Goal: Obtain resource: Download file/media

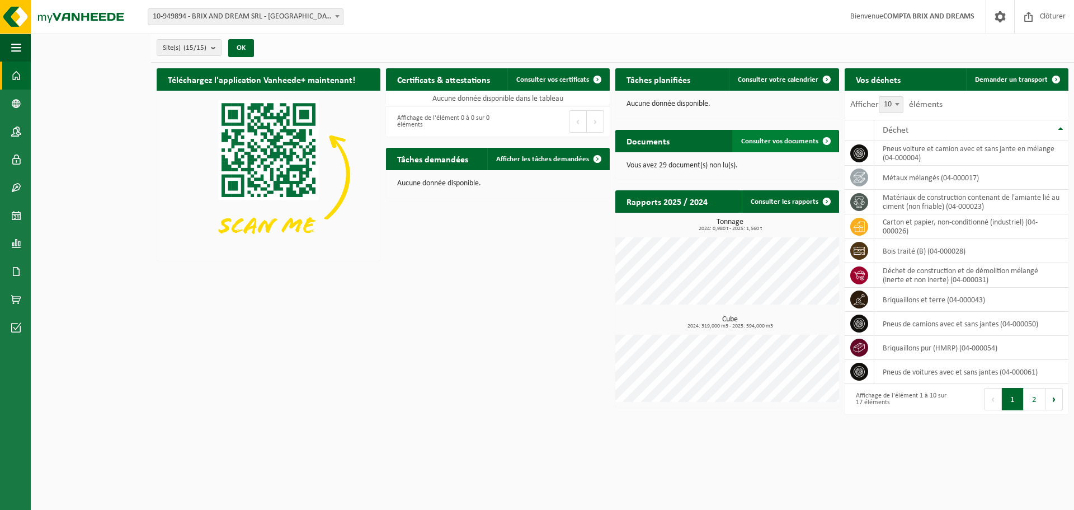
click at [830, 139] on span at bounding box center [827, 141] width 22 height 22
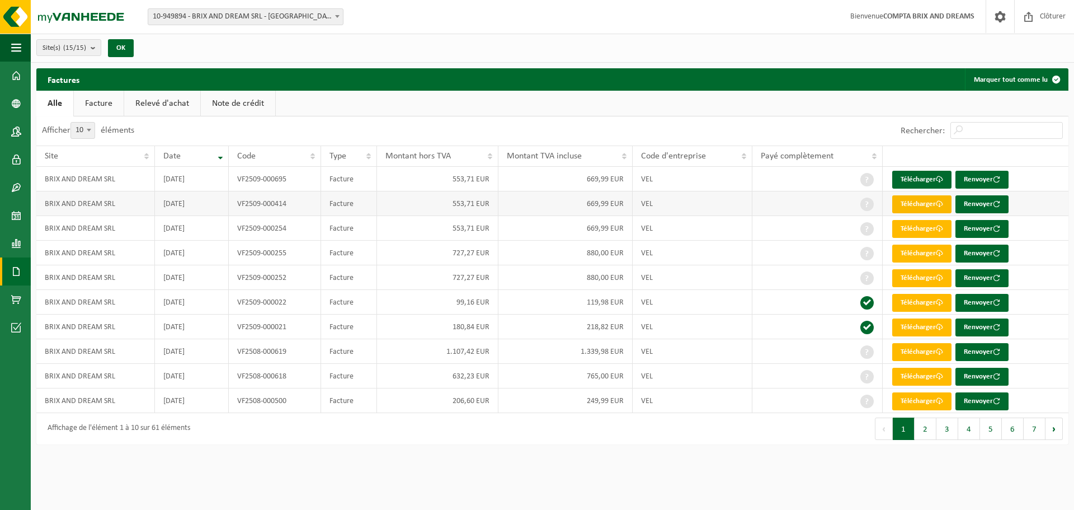
click at [927, 204] on link "Télécharger" at bounding box center [921, 204] width 59 height 18
click at [926, 228] on link "Télécharger" at bounding box center [921, 229] width 59 height 18
click at [926, 254] on link "Télécharger" at bounding box center [921, 253] width 59 height 18
click at [925, 277] on link "Télécharger" at bounding box center [921, 278] width 59 height 18
click at [922, 301] on link "Télécharger" at bounding box center [921, 303] width 59 height 18
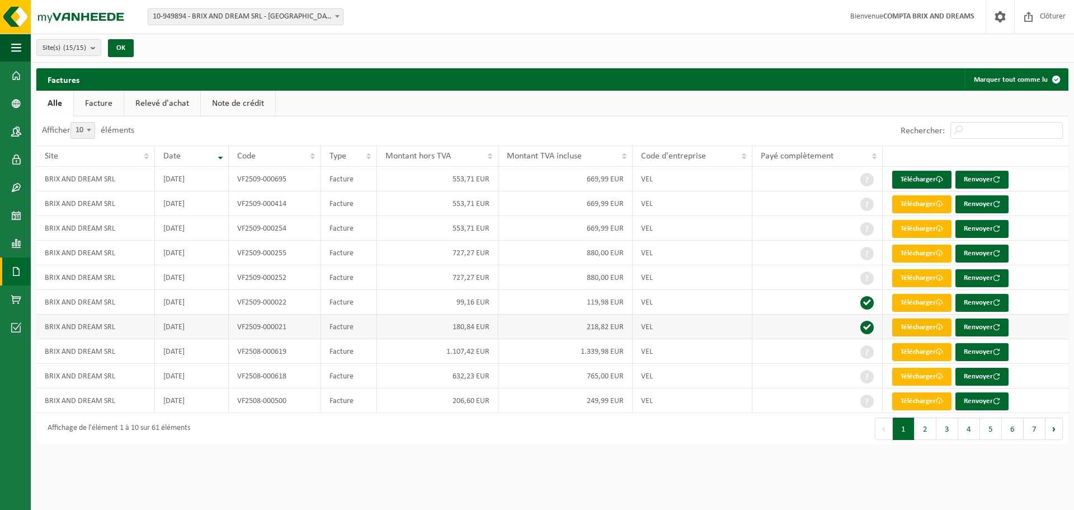
click at [921, 328] on link "Télécharger" at bounding box center [921, 327] width 59 height 18
click at [920, 358] on link "Télécharger" at bounding box center [921, 352] width 59 height 18
click at [920, 371] on link "Télécharger" at bounding box center [921, 377] width 59 height 18
click at [927, 376] on link "Télécharger" at bounding box center [921, 377] width 59 height 18
click at [927, 397] on link "Télécharger" at bounding box center [921, 401] width 59 height 18
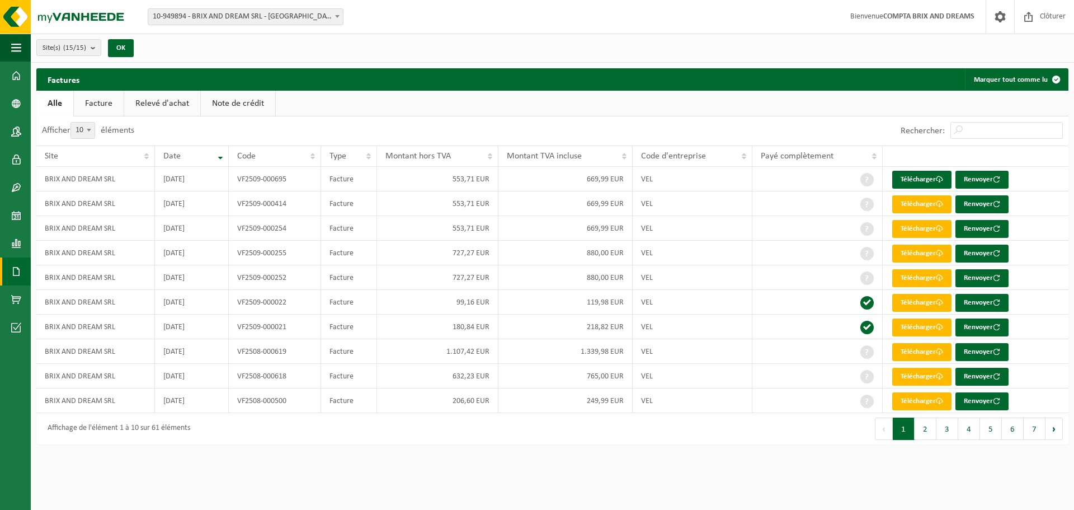
click at [922, 424] on button "2" at bounding box center [926, 428] width 22 height 22
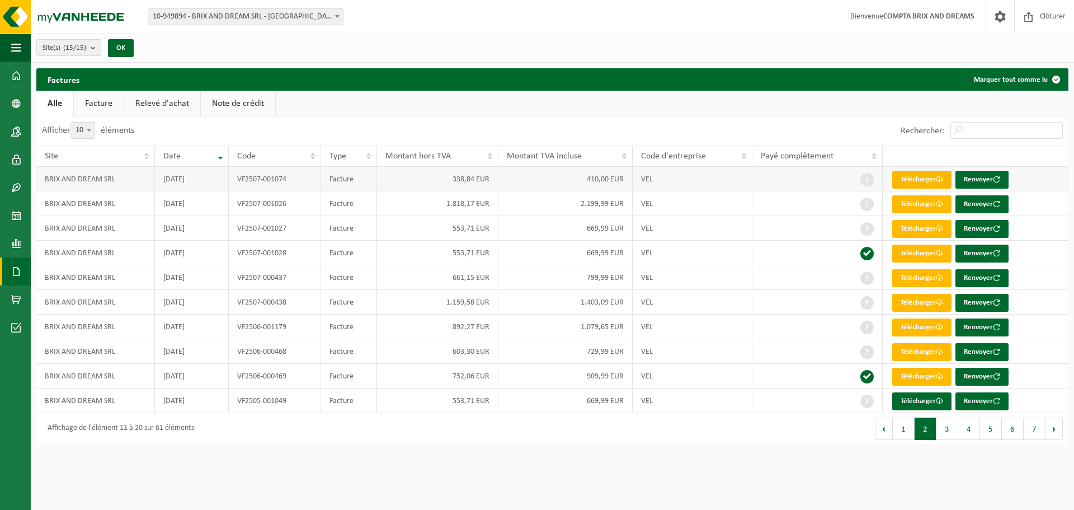
click at [925, 177] on link "Télécharger" at bounding box center [921, 180] width 59 height 18
click at [930, 199] on link "Télécharger" at bounding box center [921, 204] width 59 height 18
click at [929, 229] on link "Télécharger" at bounding box center [921, 229] width 59 height 18
click at [920, 284] on link "Télécharger" at bounding box center [921, 278] width 59 height 18
click at [921, 297] on link "Télécharger" at bounding box center [921, 303] width 59 height 18
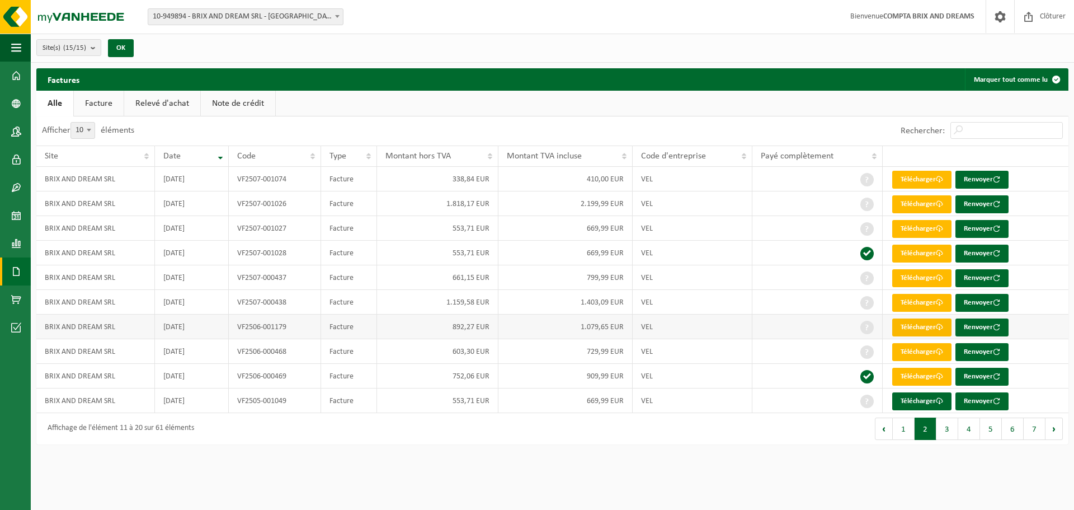
click at [918, 329] on link "Télécharger" at bounding box center [921, 327] width 59 height 18
click at [918, 348] on link "Télécharger" at bounding box center [921, 352] width 59 height 18
click at [918, 373] on link "Télécharger" at bounding box center [921, 377] width 59 height 18
click at [948, 425] on button "3" at bounding box center [947, 428] width 22 height 22
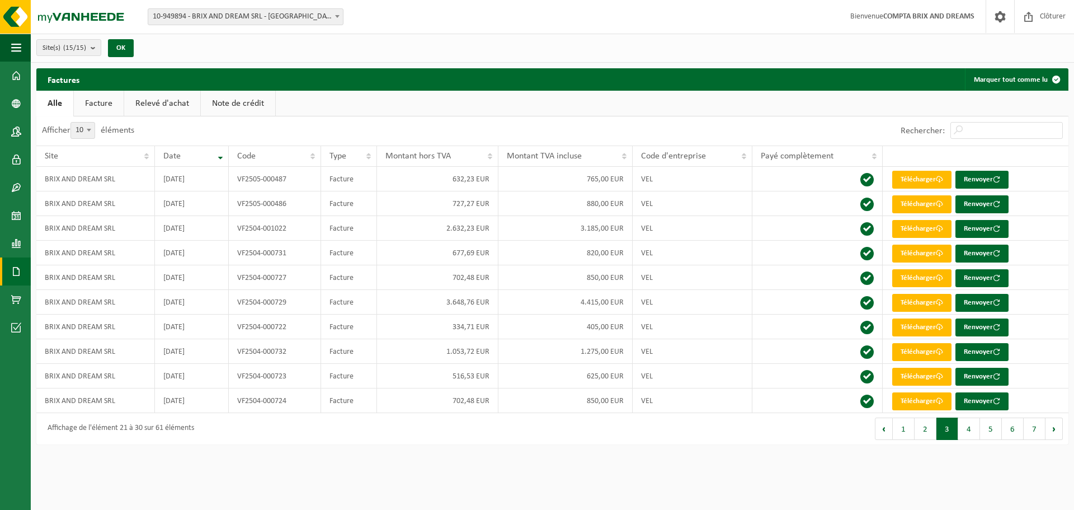
click at [710, 18] on div "Site: 10-949894 - BRIX AND DREAM SRL - RHODE-SAINT-GENESE 10-963160 - BRIX AND …" at bounding box center [537, 17] width 1074 height 34
click at [928, 175] on link "Télécharger" at bounding box center [921, 180] width 59 height 18
click at [919, 204] on link "Télécharger" at bounding box center [921, 204] width 59 height 18
click at [918, 232] on link "Télécharger" at bounding box center [921, 229] width 59 height 18
click at [917, 252] on link "Télécharger" at bounding box center [921, 253] width 59 height 18
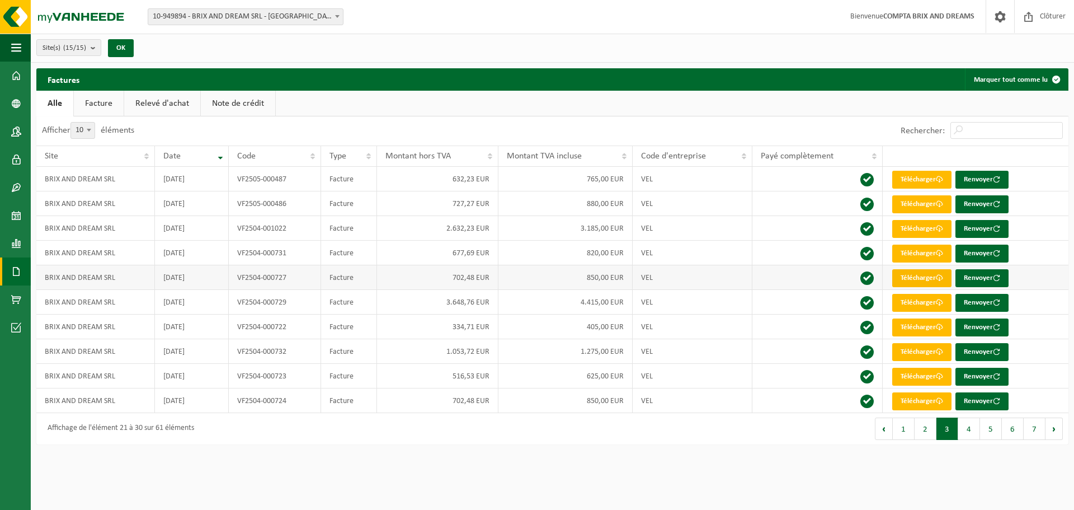
click at [917, 276] on link "Télécharger" at bounding box center [921, 278] width 59 height 18
click at [908, 302] on link "Télécharger" at bounding box center [921, 303] width 59 height 18
click at [908, 326] on link "Télécharger" at bounding box center [921, 327] width 59 height 18
click at [913, 345] on link "Télécharger" at bounding box center [921, 352] width 59 height 18
click at [915, 370] on link "Télécharger" at bounding box center [921, 377] width 59 height 18
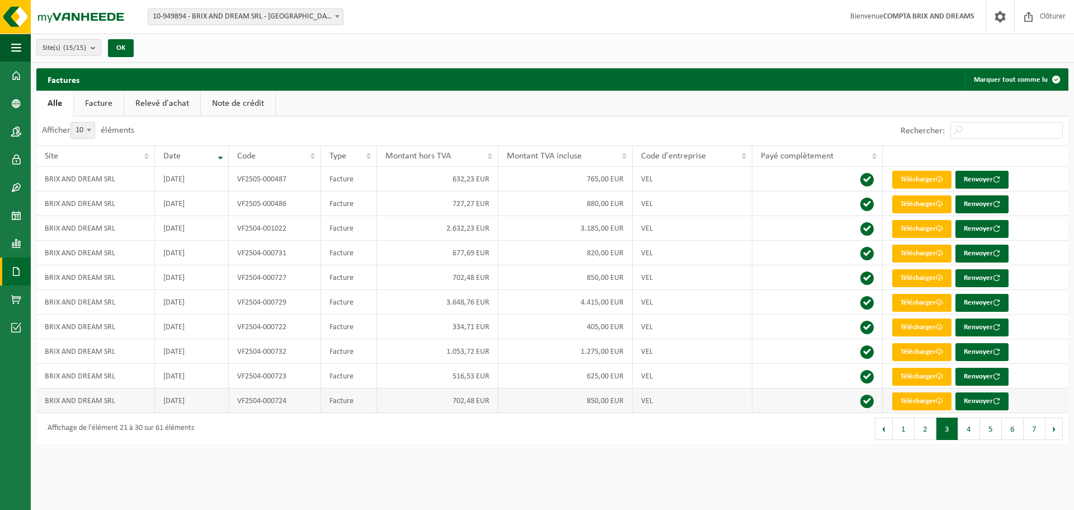
click at [916, 391] on td "Télécharger Renvoyer" at bounding box center [976, 400] width 186 height 25
click at [933, 397] on link "Télécharger" at bounding box center [921, 401] width 59 height 18
click at [971, 428] on button "4" at bounding box center [969, 428] width 22 height 22
click at [96, 96] on link "Facture" at bounding box center [99, 104] width 50 height 26
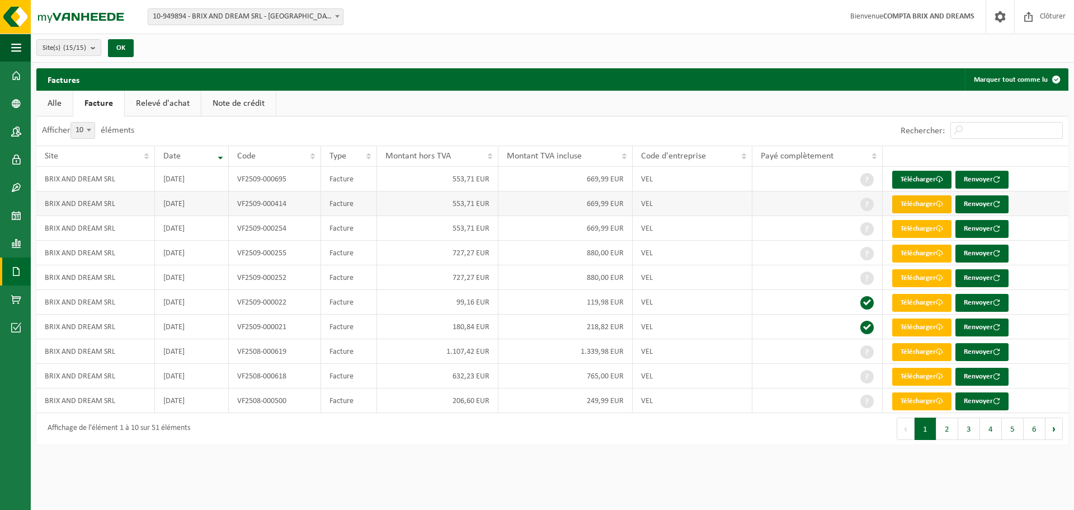
click at [918, 206] on link "Télécharger" at bounding box center [921, 204] width 59 height 18
click at [51, 103] on link "Alle" at bounding box center [54, 104] width 36 height 26
click at [946, 427] on button "3" at bounding box center [947, 428] width 22 height 22
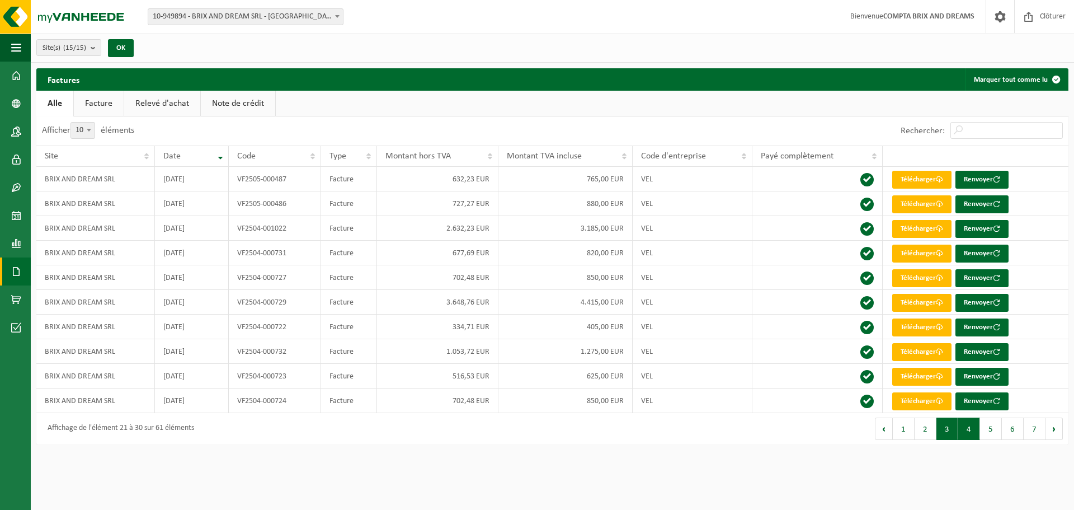
click at [971, 431] on button "4" at bounding box center [969, 428] width 22 height 22
click at [916, 180] on link "Télécharger" at bounding box center [921, 180] width 59 height 18
click at [923, 395] on link "Télécharger" at bounding box center [921, 401] width 59 height 18
click at [923, 377] on link "Télécharger" at bounding box center [921, 377] width 59 height 18
click at [921, 350] on link "Télécharger" at bounding box center [921, 352] width 59 height 18
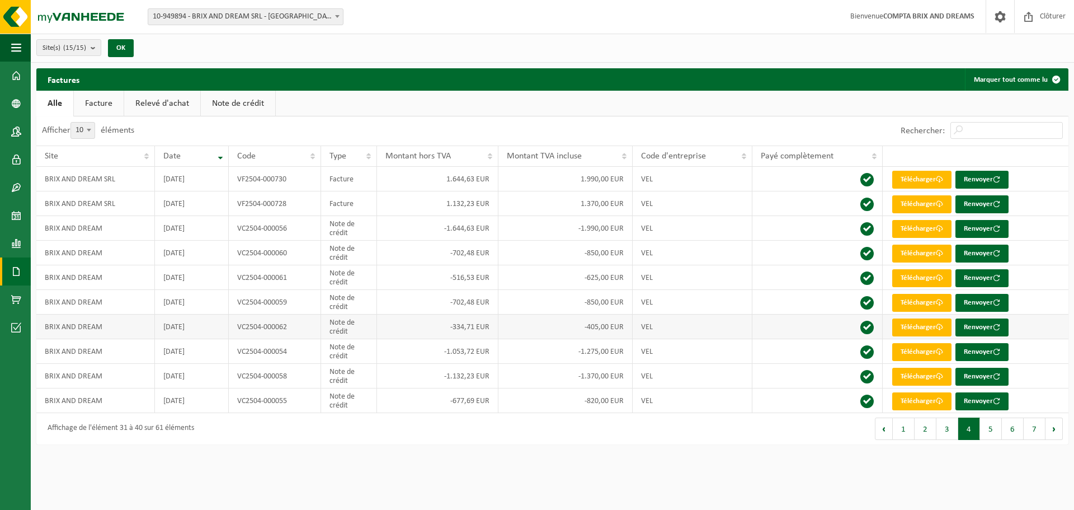
click at [921, 317] on td "Télécharger Renvoyer" at bounding box center [976, 326] width 186 height 25
click at [921, 305] on link "Télécharger" at bounding box center [921, 303] width 59 height 18
click at [922, 272] on link "Télécharger" at bounding box center [921, 278] width 59 height 18
click at [924, 253] on link "Télécharger" at bounding box center [921, 253] width 59 height 18
click at [919, 233] on link "Télécharger" at bounding box center [921, 229] width 59 height 18
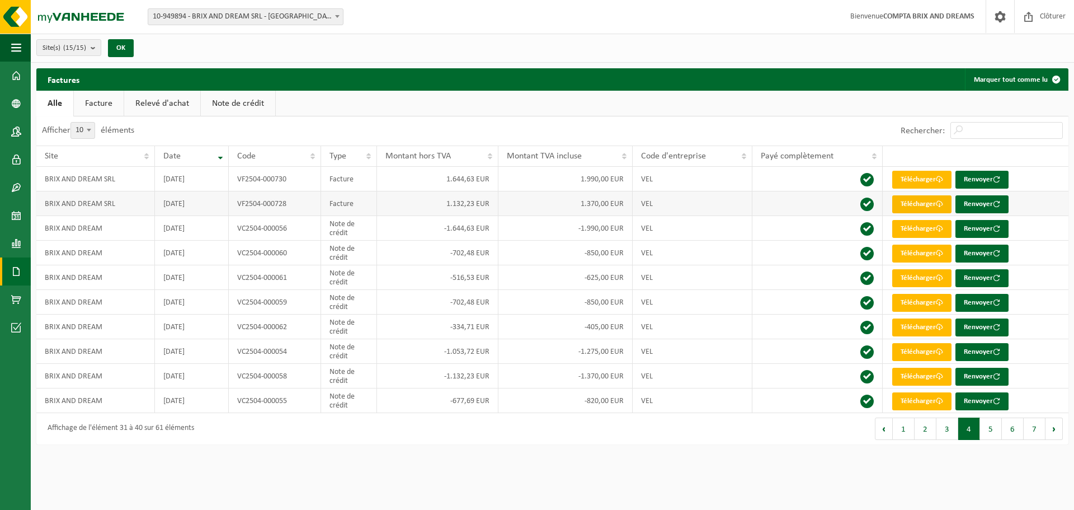
click at [920, 200] on link "Télécharger" at bounding box center [921, 204] width 59 height 18
click at [916, 180] on link "Télécharger" at bounding box center [921, 180] width 59 height 18
click at [986, 434] on button "5" at bounding box center [991, 428] width 22 height 22
click at [1053, 433] on button "Suivant" at bounding box center [1053, 428] width 17 height 22
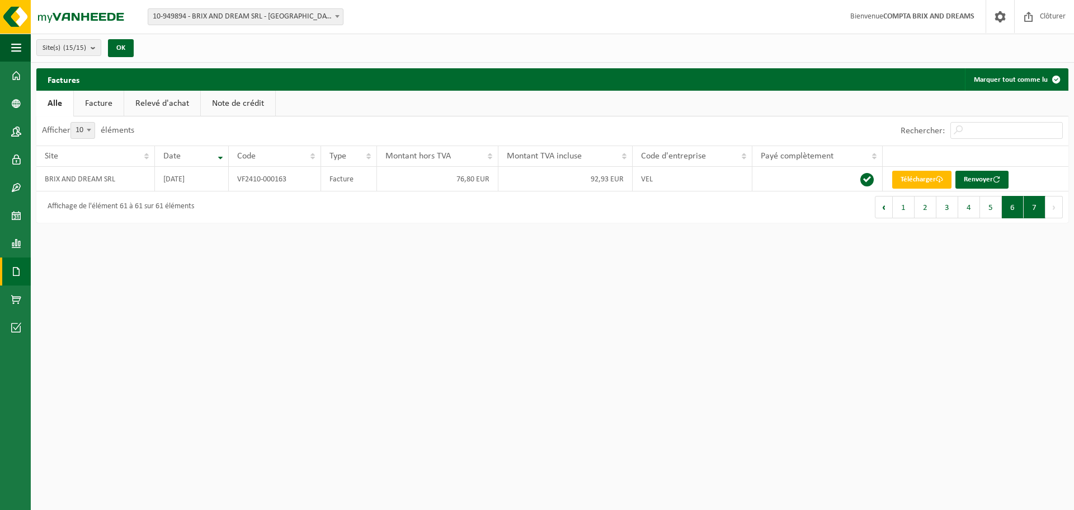
click at [1010, 216] on button "6" at bounding box center [1013, 207] width 22 height 22
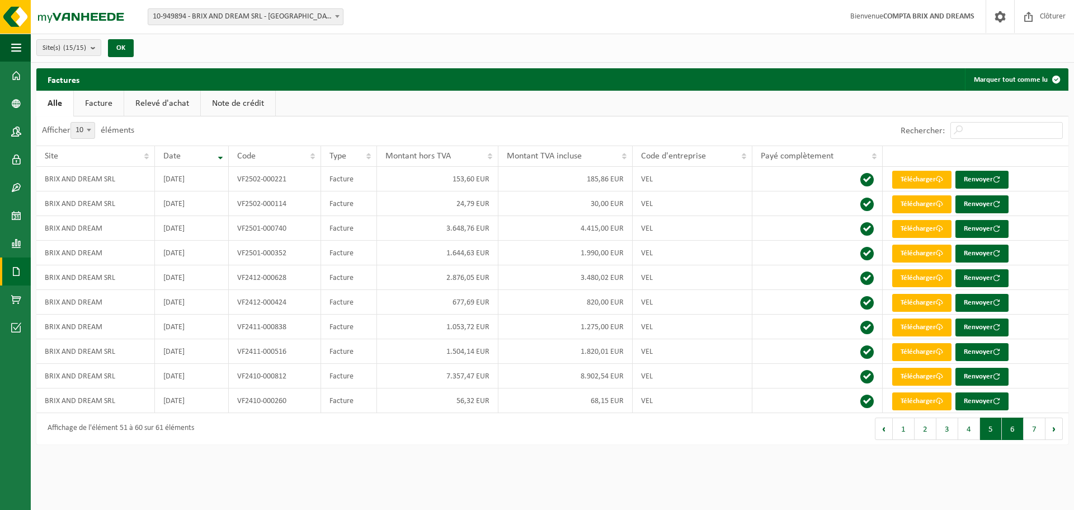
click at [992, 425] on button "5" at bounding box center [991, 428] width 22 height 22
click at [968, 430] on button "4" at bounding box center [969, 428] width 22 height 22
click at [947, 430] on button "3" at bounding box center [947, 428] width 22 height 22
click at [928, 432] on button "2" at bounding box center [926, 428] width 22 height 22
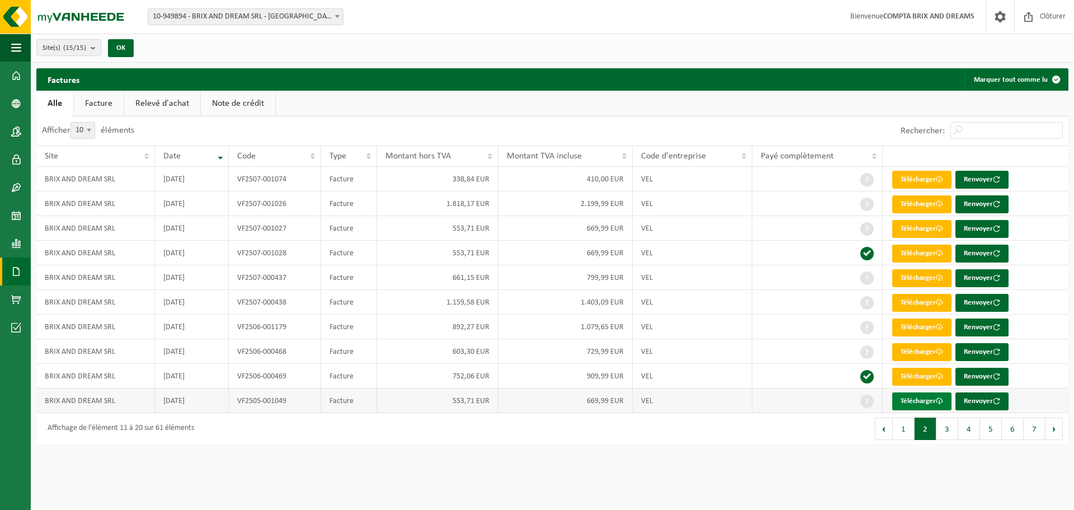
click at [917, 395] on link "Télécharger" at bounding box center [921, 401] width 59 height 18
click at [922, 373] on link "Télécharger" at bounding box center [921, 377] width 59 height 18
click at [926, 349] on link "Télécharger" at bounding box center [921, 352] width 59 height 18
click at [919, 322] on link "Télécharger" at bounding box center [921, 327] width 59 height 18
click at [913, 300] on link "Télécharger" at bounding box center [921, 303] width 59 height 18
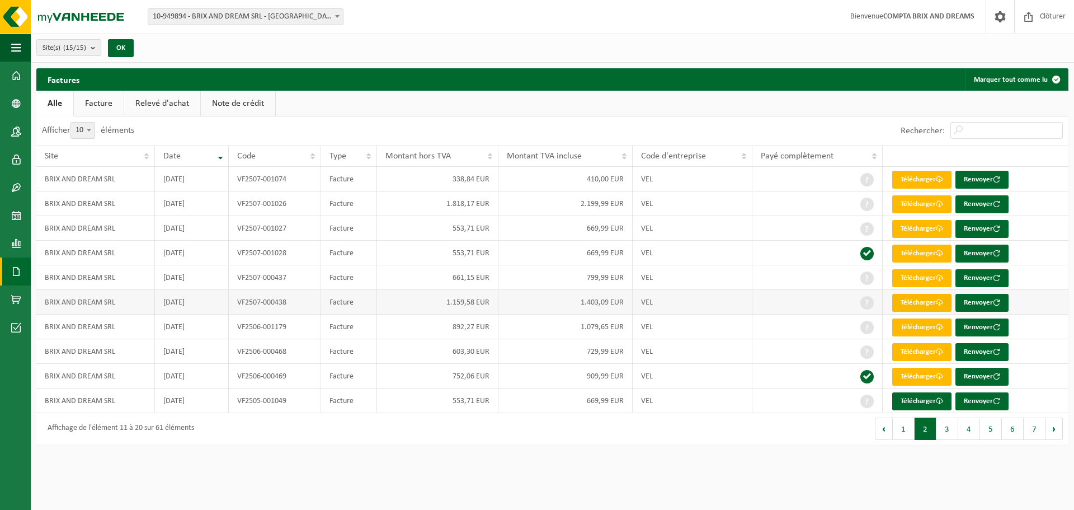
click at [908, 304] on link "Télécharger" at bounding box center [921, 303] width 59 height 18
click at [913, 281] on link "Télécharger" at bounding box center [921, 278] width 59 height 18
click at [916, 251] on link "Télécharger" at bounding box center [921, 253] width 59 height 18
click at [918, 222] on link "Télécharger" at bounding box center [921, 229] width 59 height 18
click at [920, 201] on link "Télécharger" at bounding box center [921, 204] width 59 height 18
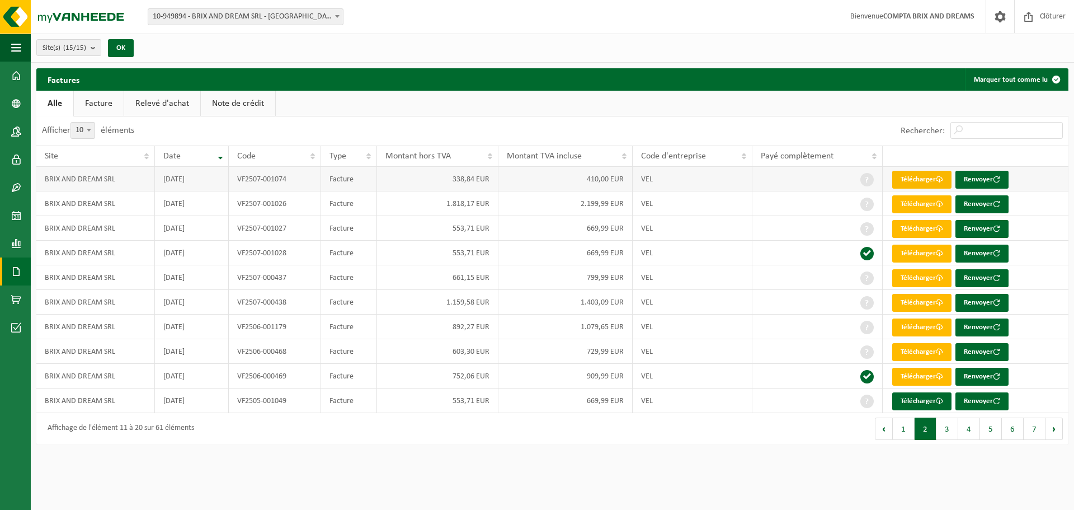
click at [920, 182] on link "Télécharger" at bounding box center [921, 180] width 59 height 18
click at [902, 427] on button "1" at bounding box center [904, 428] width 22 height 22
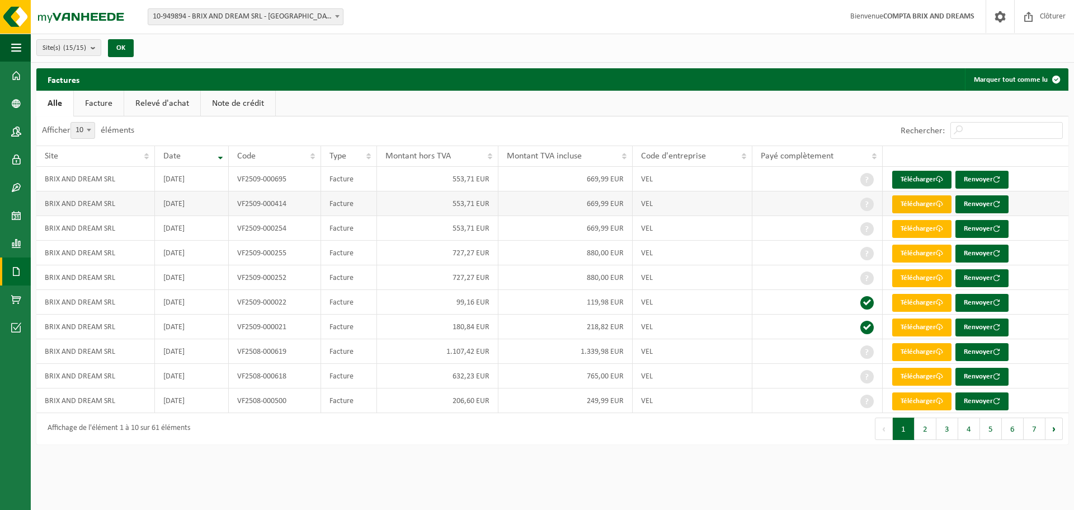
click at [922, 199] on link "Télécharger" at bounding box center [921, 204] width 59 height 18
click at [1041, 163] on th at bounding box center [976, 155] width 186 height 21
click at [901, 182] on link "Télécharger" at bounding box center [921, 180] width 59 height 18
click at [920, 225] on link "Télécharger" at bounding box center [921, 229] width 59 height 18
click at [920, 256] on link "Télécharger" at bounding box center [921, 253] width 59 height 18
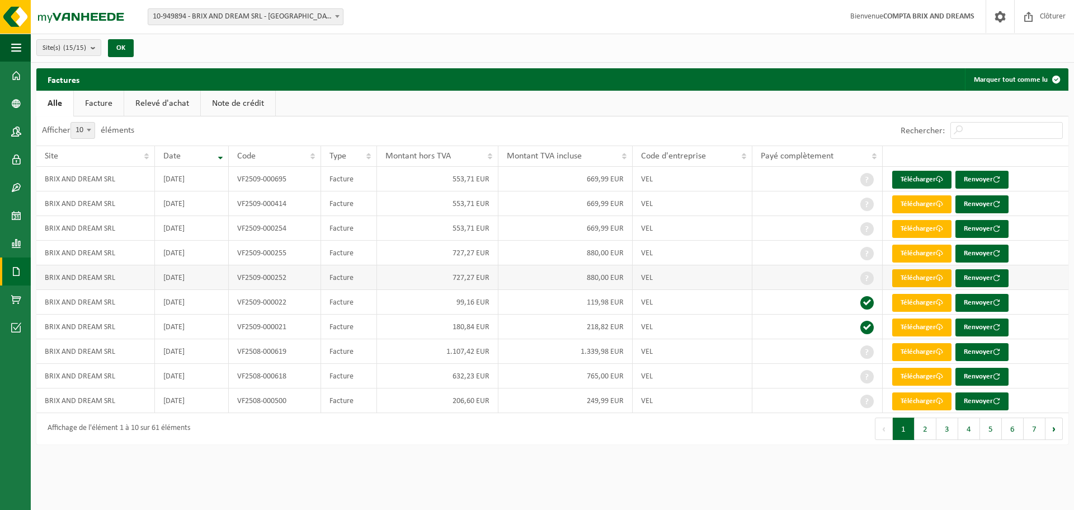
click at [921, 277] on link "Télécharger" at bounding box center [921, 278] width 59 height 18
click at [919, 303] on link "Télécharger" at bounding box center [921, 303] width 59 height 18
click at [919, 327] on link "Télécharger" at bounding box center [921, 327] width 59 height 18
click at [919, 353] on link "Télécharger" at bounding box center [921, 352] width 59 height 18
click at [920, 373] on link "Télécharger" at bounding box center [921, 377] width 59 height 18
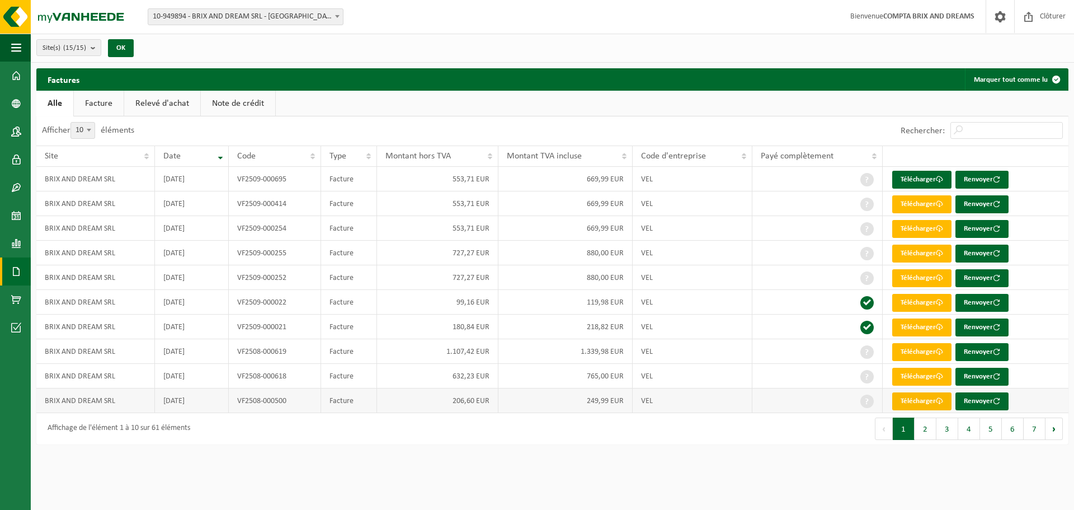
click at [920, 395] on link "Télécharger" at bounding box center [921, 401] width 59 height 18
click at [262, 14] on span "10-949894 - BRIX AND DREAM SRL - [GEOGRAPHIC_DATA]" at bounding box center [245, 17] width 195 height 16
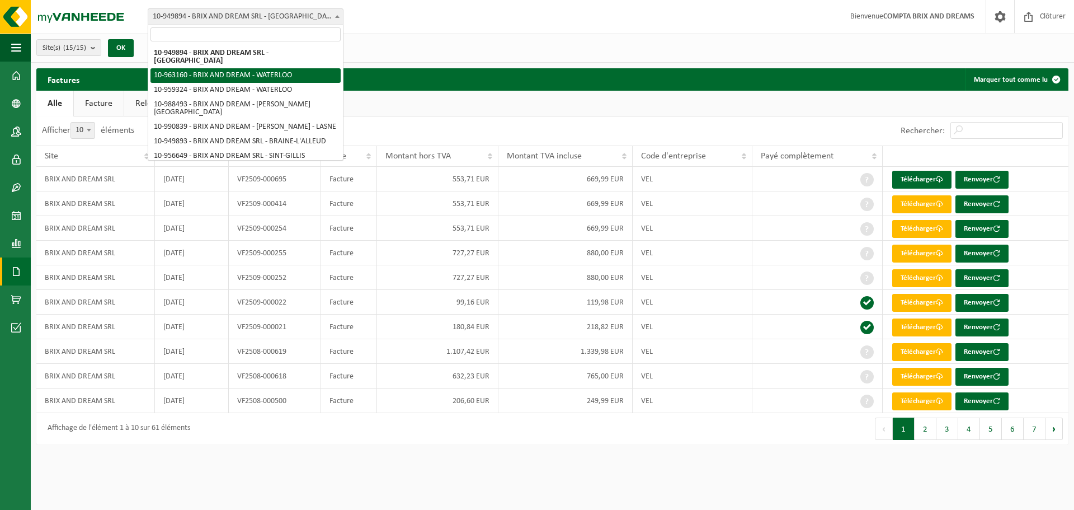
select select "150932"
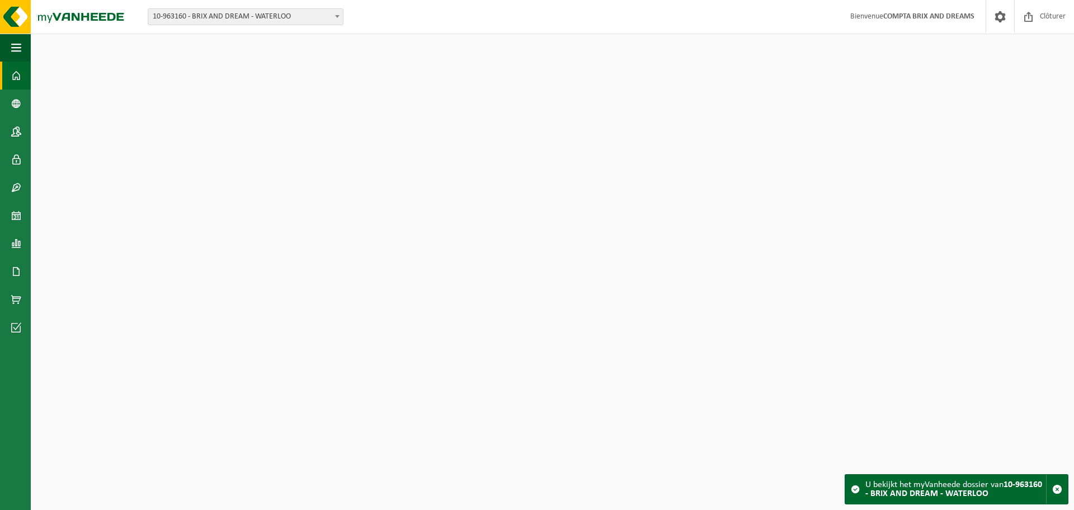
drag, startPoint x: 0, startPoint y: 0, endPoint x: 254, endPoint y: 19, distance: 254.7
click at [254, 19] on span "10-963160 - BRIX AND DREAM - WATERLOO" at bounding box center [245, 17] width 195 height 16
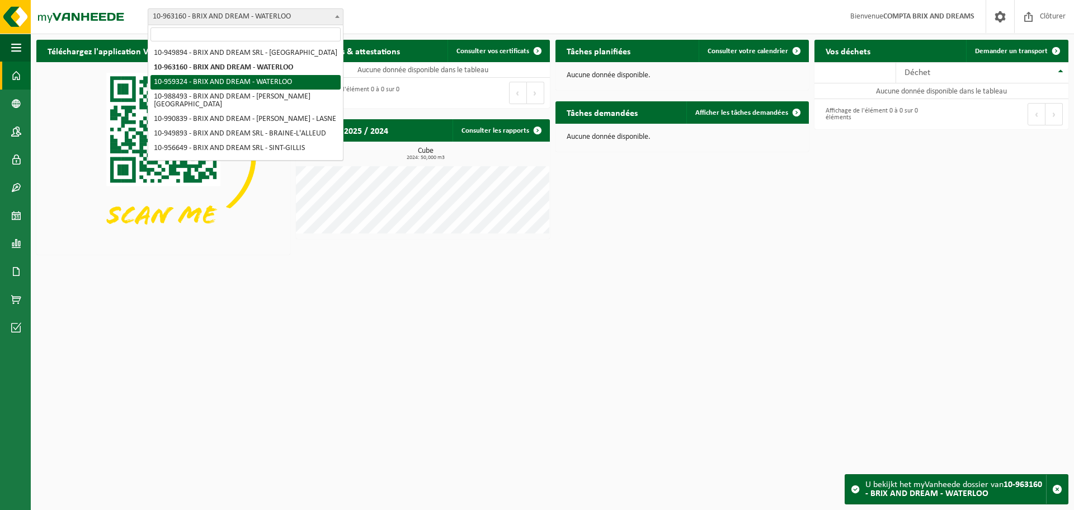
select select "148742"
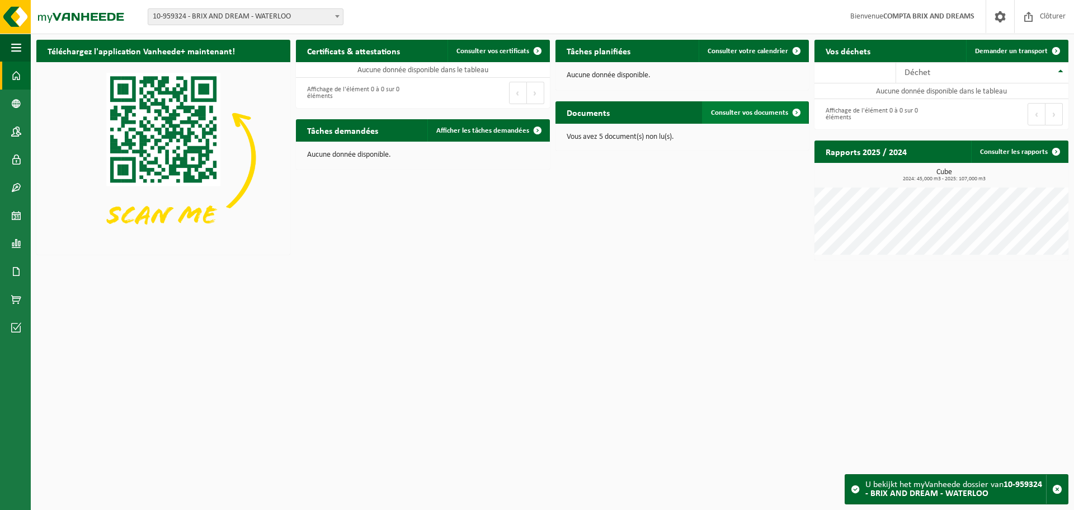
click at [761, 117] on link "Consulter vos documents" at bounding box center [755, 112] width 106 height 22
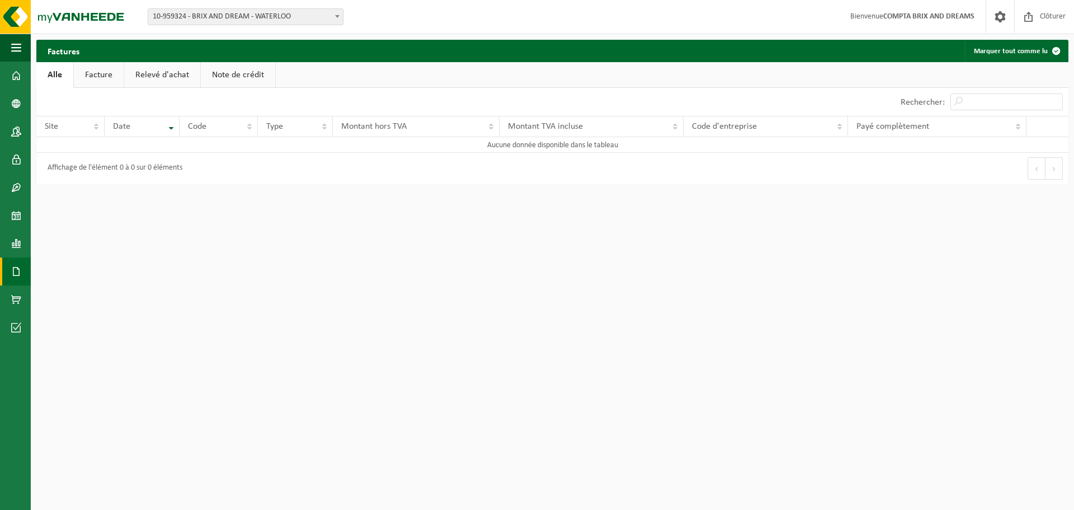
click at [102, 70] on link "Facture" at bounding box center [99, 75] width 50 height 26
click at [169, 74] on link "Relevé d'achat" at bounding box center [163, 75] width 76 height 26
click at [253, 82] on link "Note de crédit" at bounding box center [239, 75] width 74 height 26
click at [65, 73] on link "Alle" at bounding box center [54, 75] width 36 height 26
click at [313, 9] on span "10-959324 - BRIX AND DREAM - WATERLOO" at bounding box center [245, 17] width 195 height 16
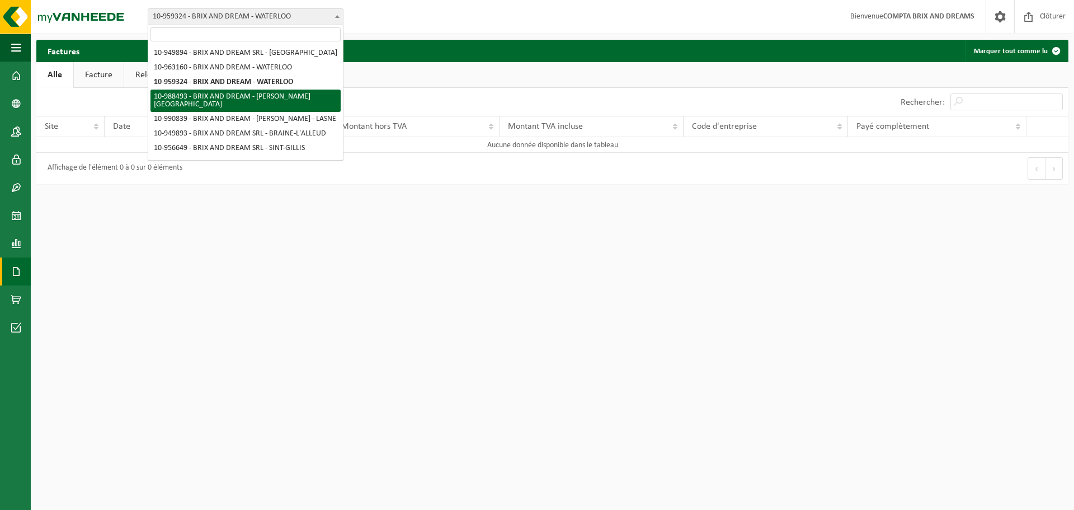
select select "167839"
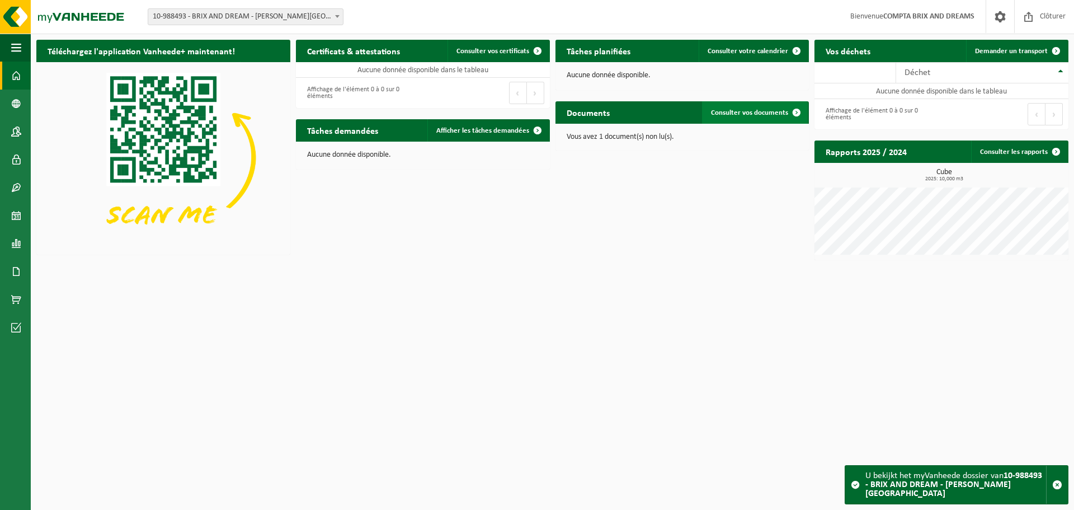
click at [761, 115] on span "Consulter vos documents" at bounding box center [749, 112] width 77 height 7
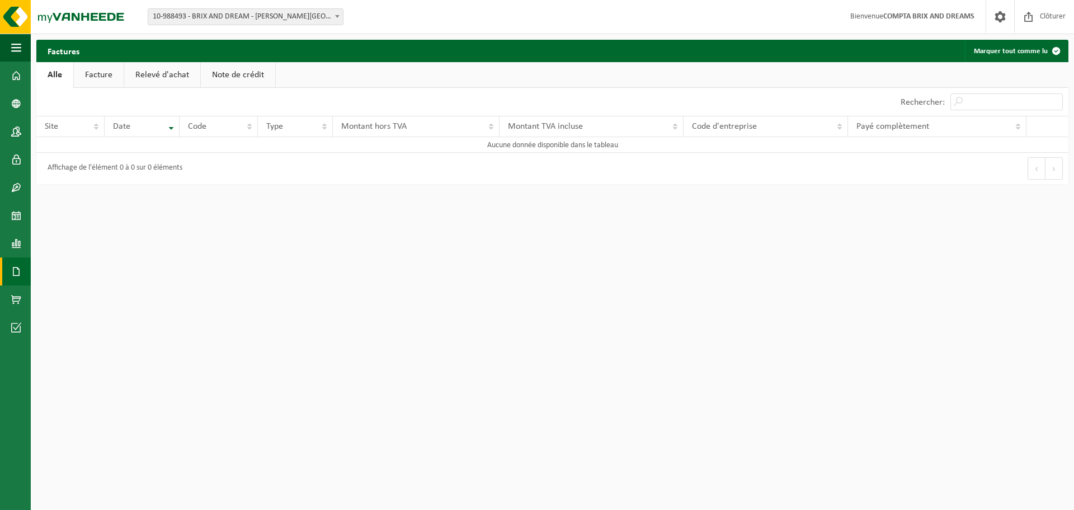
click at [113, 72] on link "Facture" at bounding box center [99, 75] width 50 height 26
click at [147, 75] on link "Relevé d'achat" at bounding box center [163, 75] width 76 height 26
click at [218, 76] on link "Note de crédit" at bounding box center [239, 75] width 74 height 26
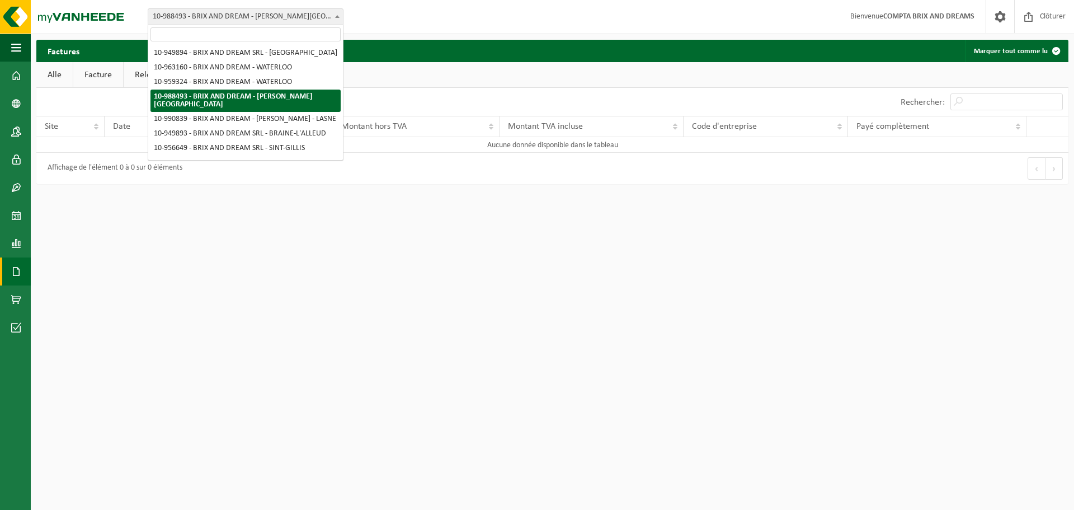
click at [267, 9] on span "10-988493 - BRIX AND DREAM - [PERSON_NAME][GEOGRAPHIC_DATA]" at bounding box center [245, 17] width 195 height 16
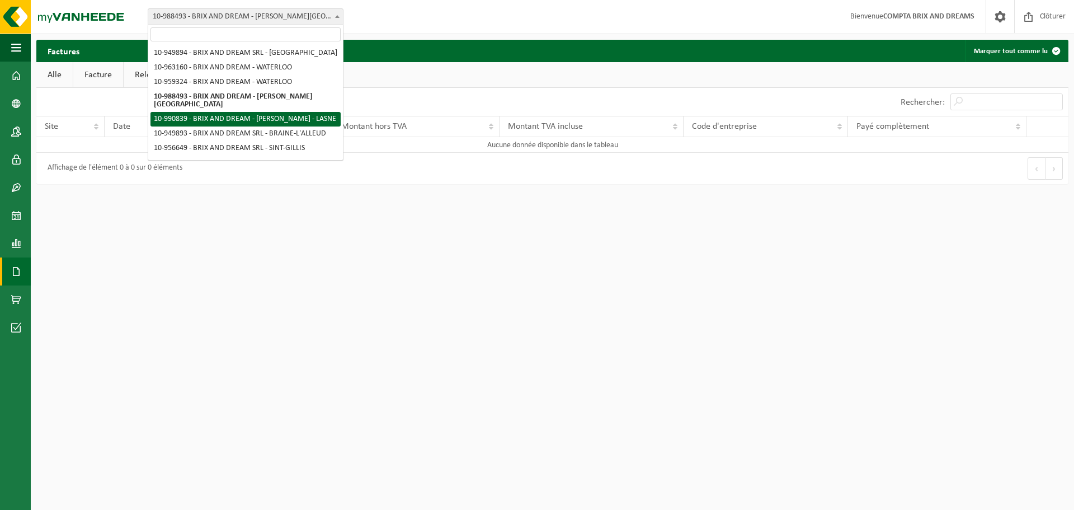
select select "169360"
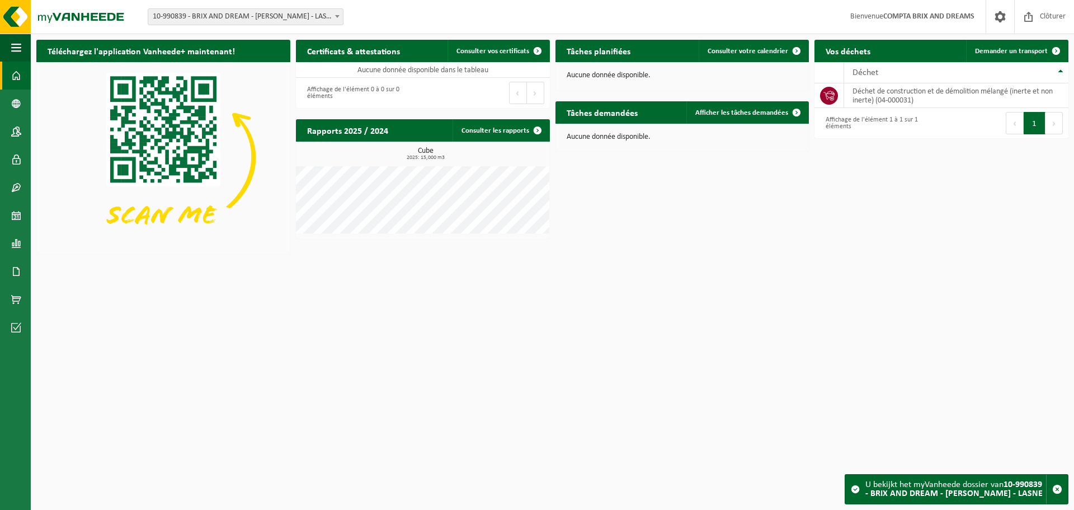
click at [279, 17] on span "10-990839 - BRIX AND DREAM - [PERSON_NAME] - LASNE" at bounding box center [245, 17] width 195 height 16
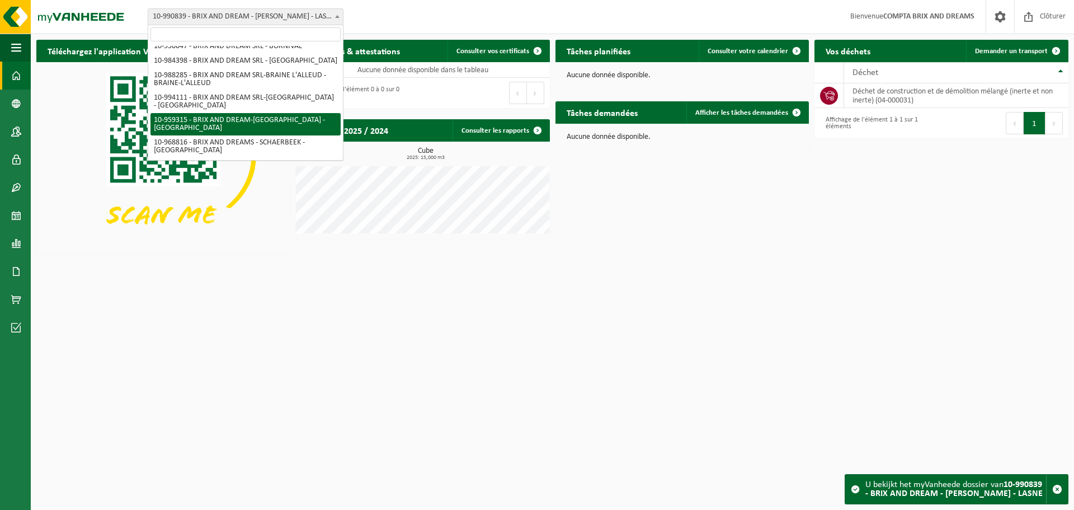
scroll to position [169, 0]
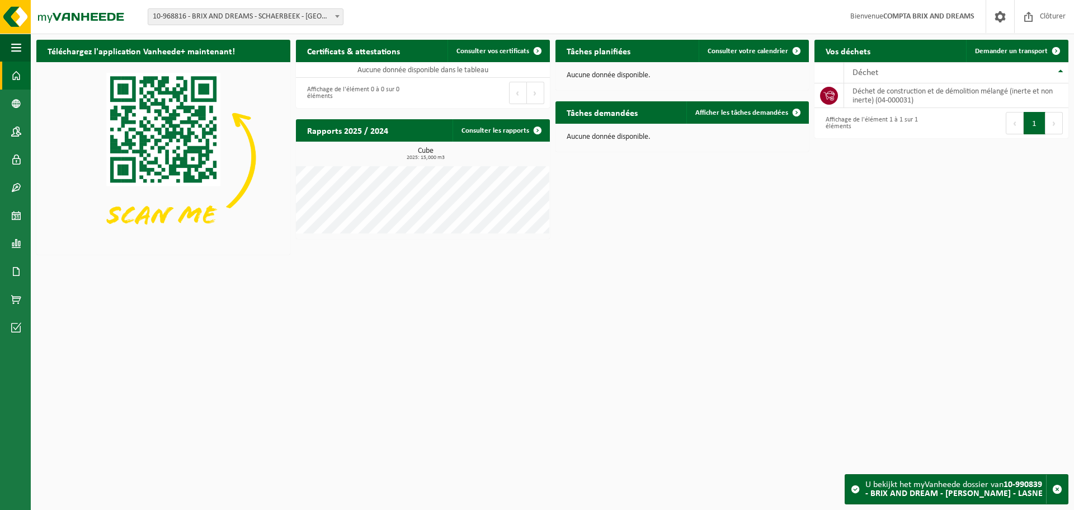
select select "154511"
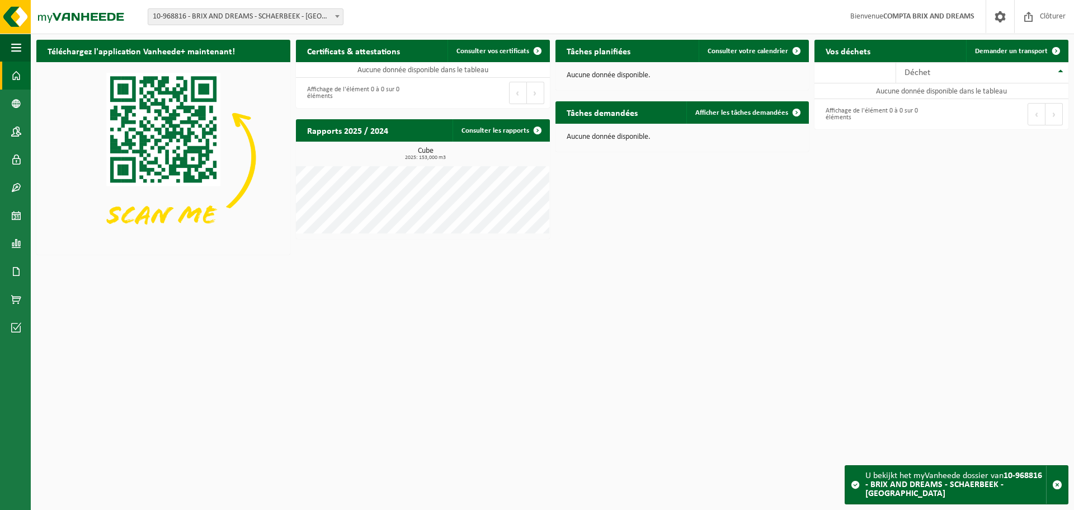
click at [281, 15] on span "10-968816 - BRIX AND DREAMS - SCHAERBEEK - [GEOGRAPHIC_DATA]" at bounding box center [245, 17] width 195 height 16
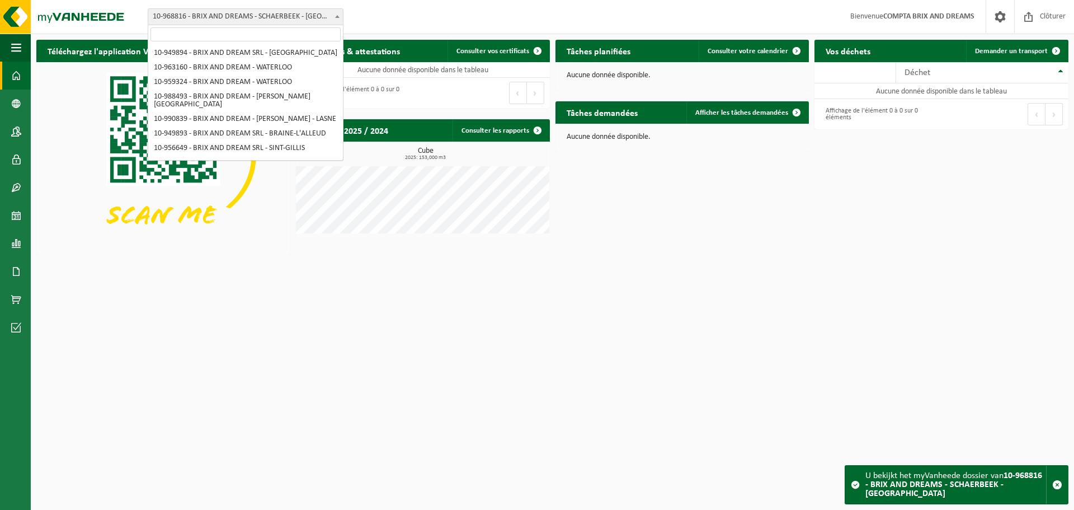
scroll to position [169, 0]
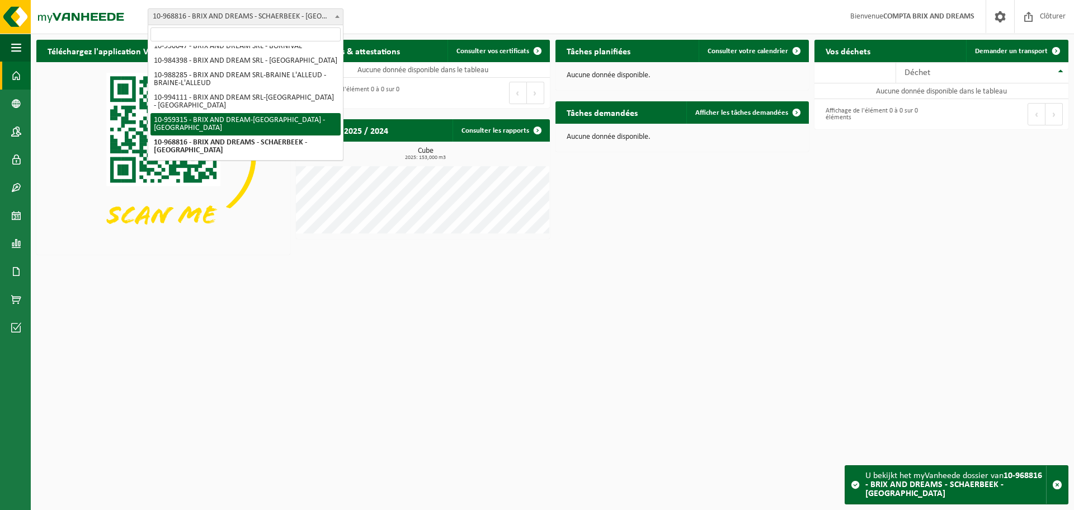
select select "148735"
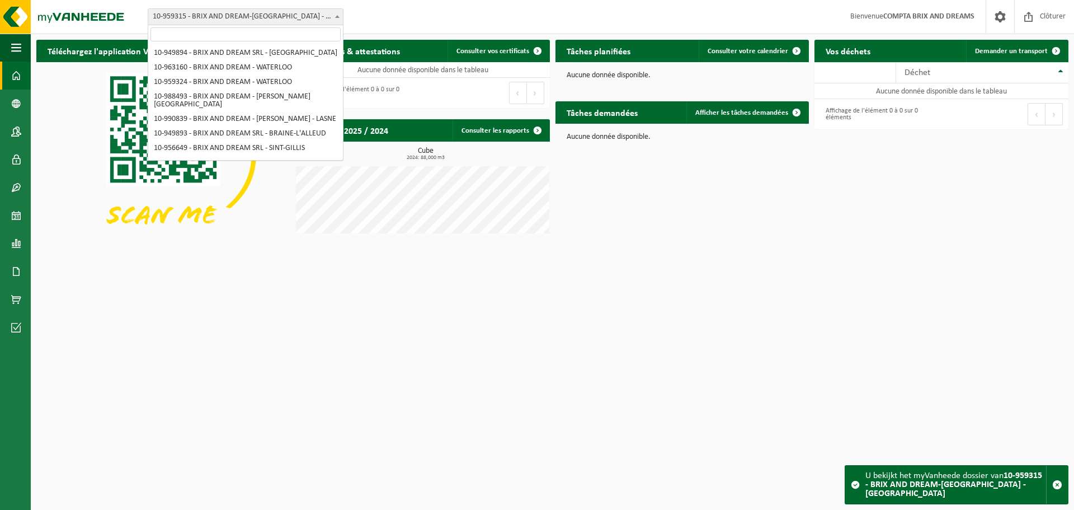
click at [295, 23] on span "10-959315 - BRIX AND DREAM-[GEOGRAPHIC_DATA] - [GEOGRAPHIC_DATA]" at bounding box center [245, 17] width 195 height 16
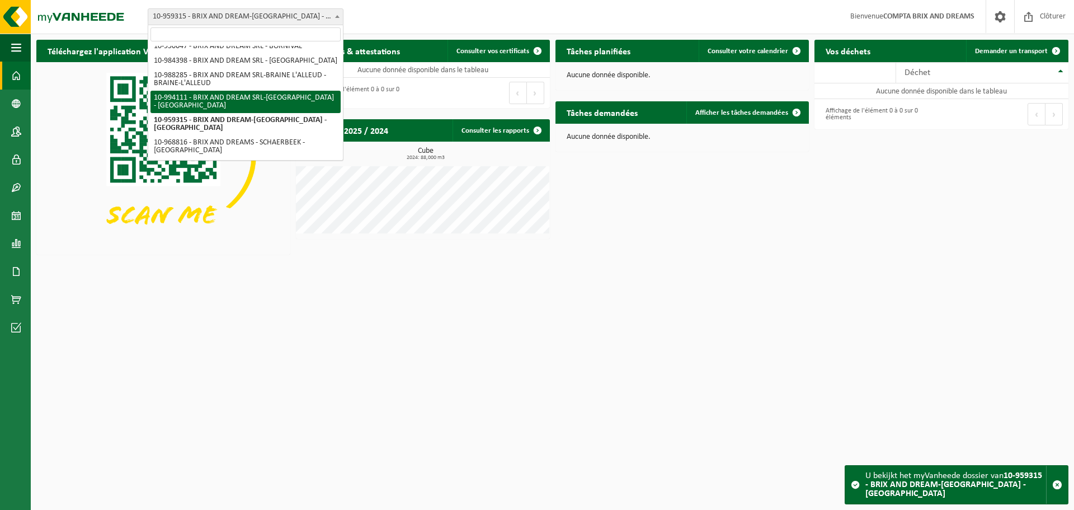
select select "171372"
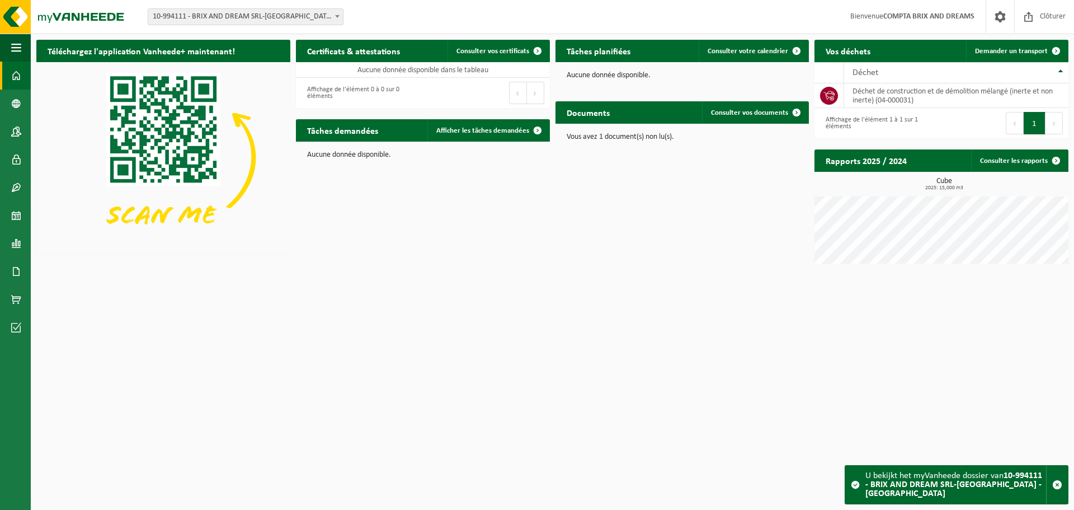
click at [622, 142] on div "Vous avez 1 document(s) non lu(s)." at bounding box center [682, 137] width 254 height 27
click at [764, 114] on span "Consulter vos documents" at bounding box center [749, 112] width 77 height 7
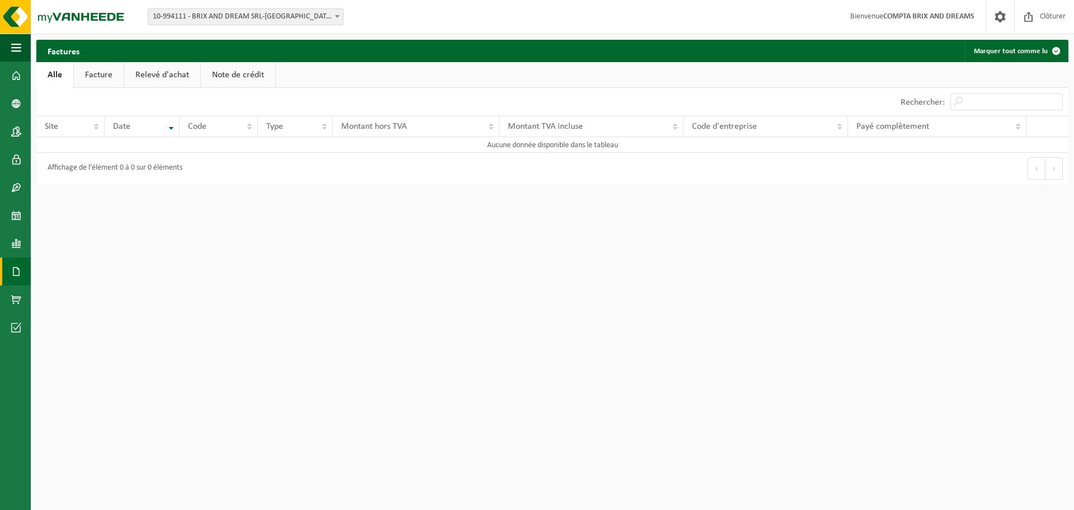
click at [103, 79] on link "Facture" at bounding box center [99, 75] width 50 height 26
click at [156, 70] on link "Relevé d'achat" at bounding box center [163, 75] width 76 height 26
click at [236, 79] on link "Note de crédit" at bounding box center [239, 75] width 74 height 26
click at [259, 20] on span "10-994111 - BRIX AND DREAM SRL-[GEOGRAPHIC_DATA] - [GEOGRAPHIC_DATA]" at bounding box center [245, 17] width 195 height 16
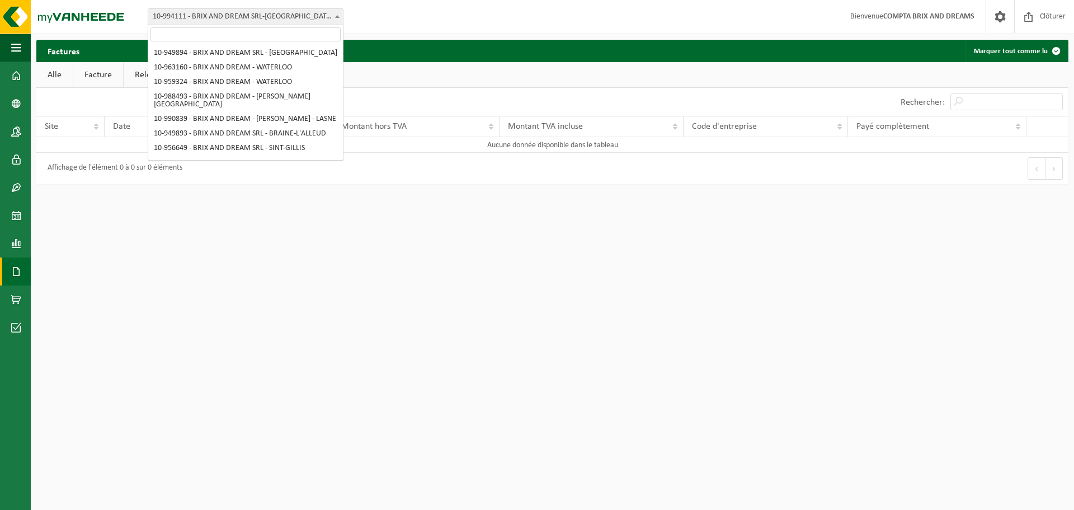
scroll to position [169, 0]
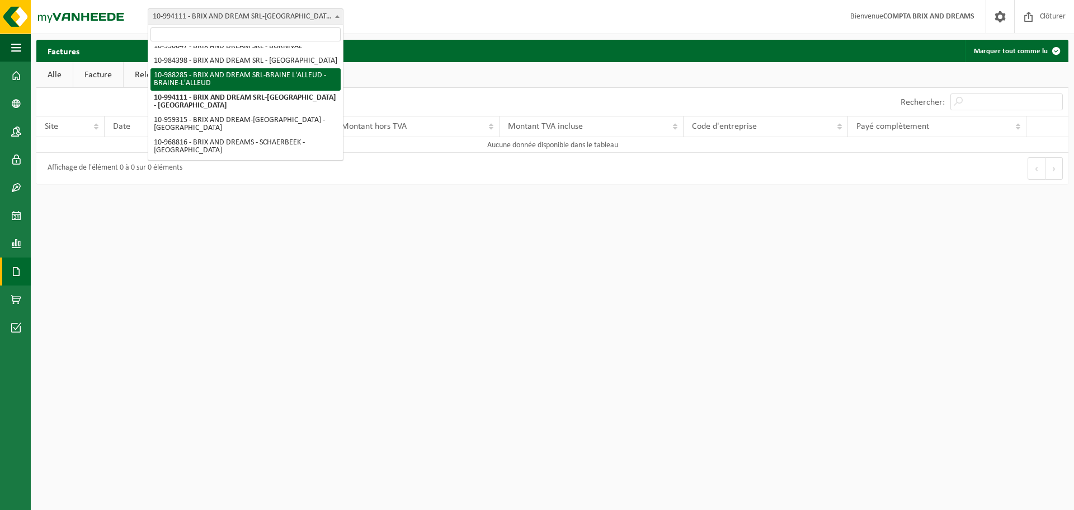
select select "167723"
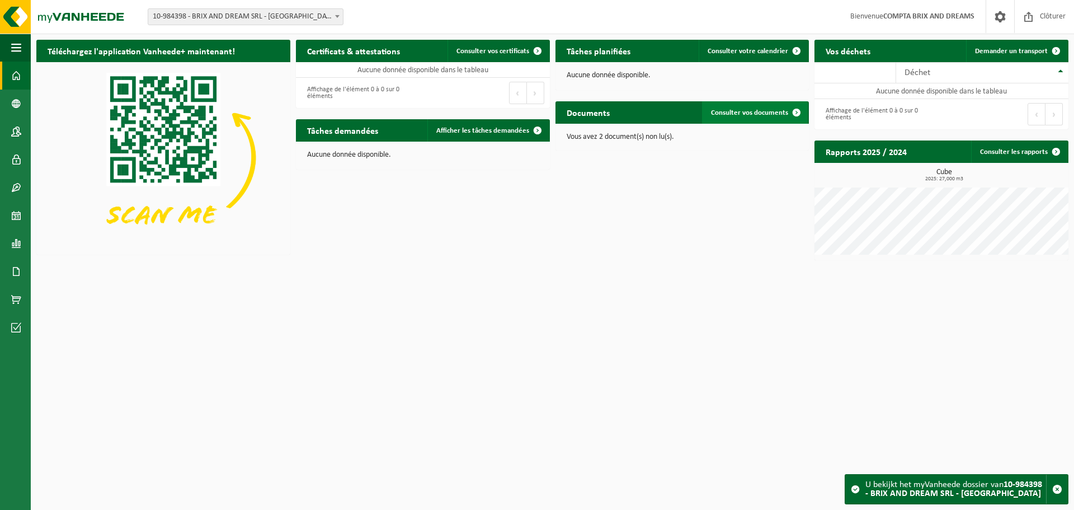
click at [718, 114] on span "Consulter vos documents" at bounding box center [749, 112] width 77 height 7
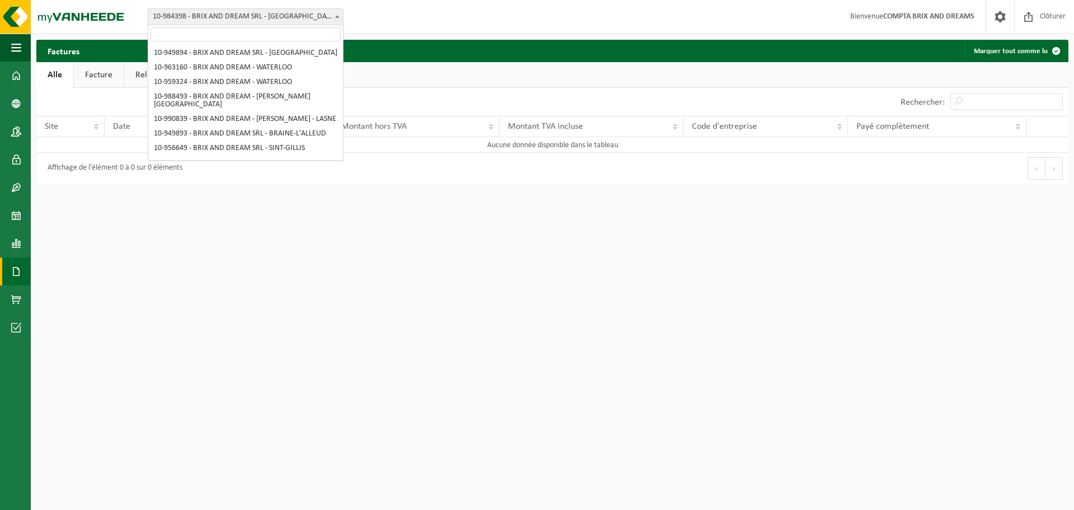
click at [232, 21] on span "10-984398 - BRIX AND DREAM SRL - [GEOGRAPHIC_DATA]" at bounding box center [245, 17] width 195 height 16
select select "145449"
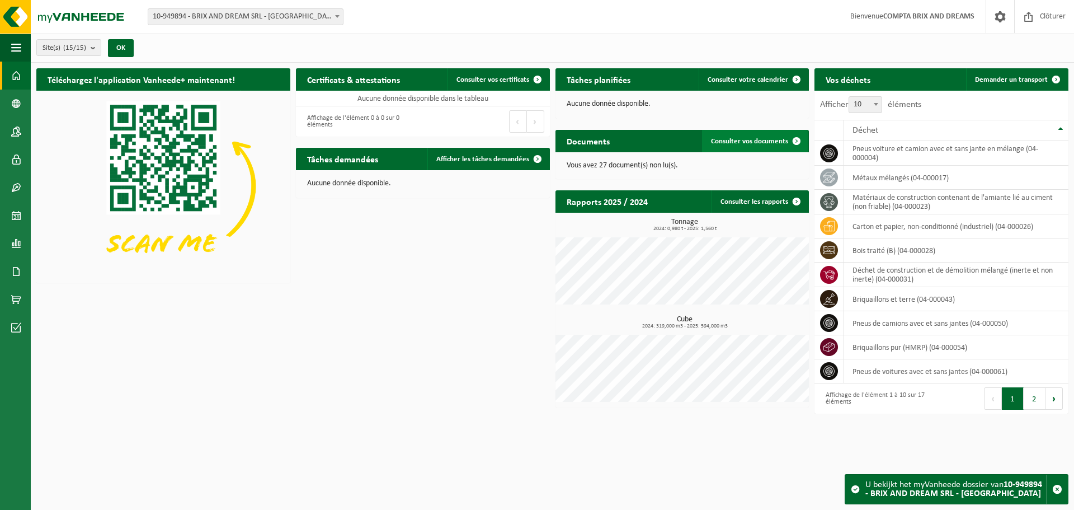
click at [745, 147] on link "Consulter vos documents" at bounding box center [755, 141] width 106 height 22
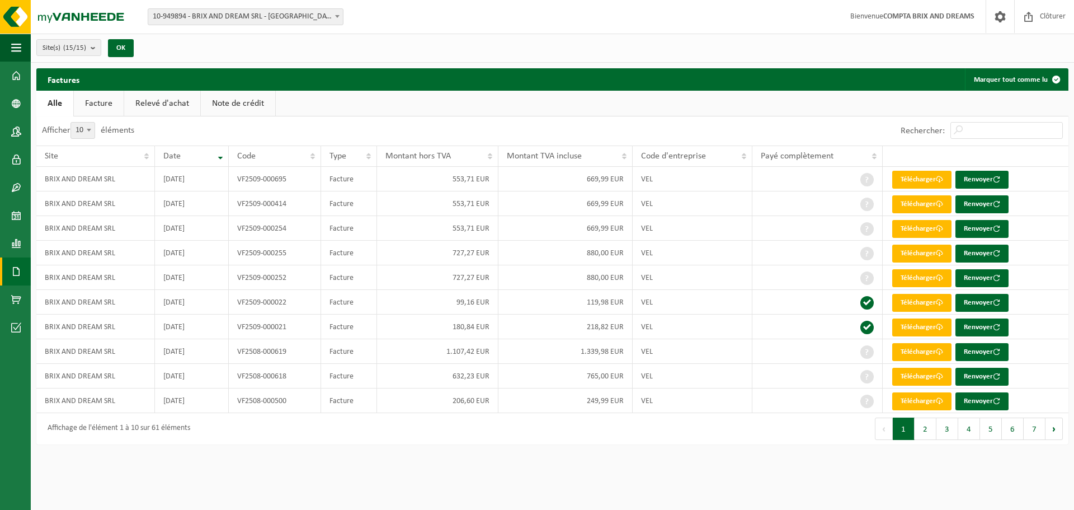
click at [240, 115] on link "Note de crédit" at bounding box center [238, 104] width 74 height 26
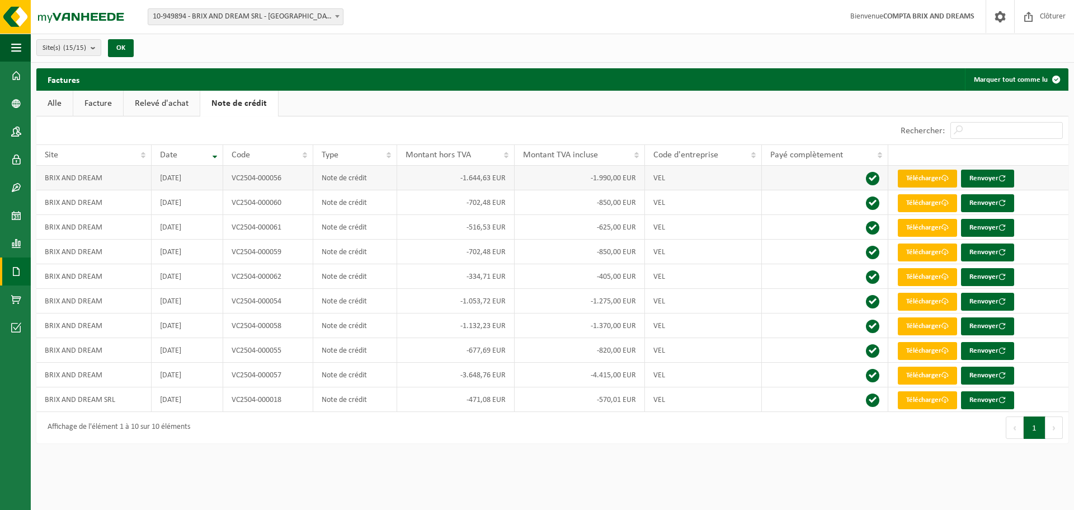
click at [911, 173] on link "Télécharger" at bounding box center [927, 178] width 59 height 18
click at [927, 403] on link "Télécharger" at bounding box center [927, 400] width 59 height 18
click at [927, 376] on link "Télécharger" at bounding box center [927, 375] width 59 height 18
click at [927, 349] on link "Télécharger" at bounding box center [927, 351] width 59 height 18
click at [933, 321] on link "Télécharger" at bounding box center [927, 326] width 59 height 18
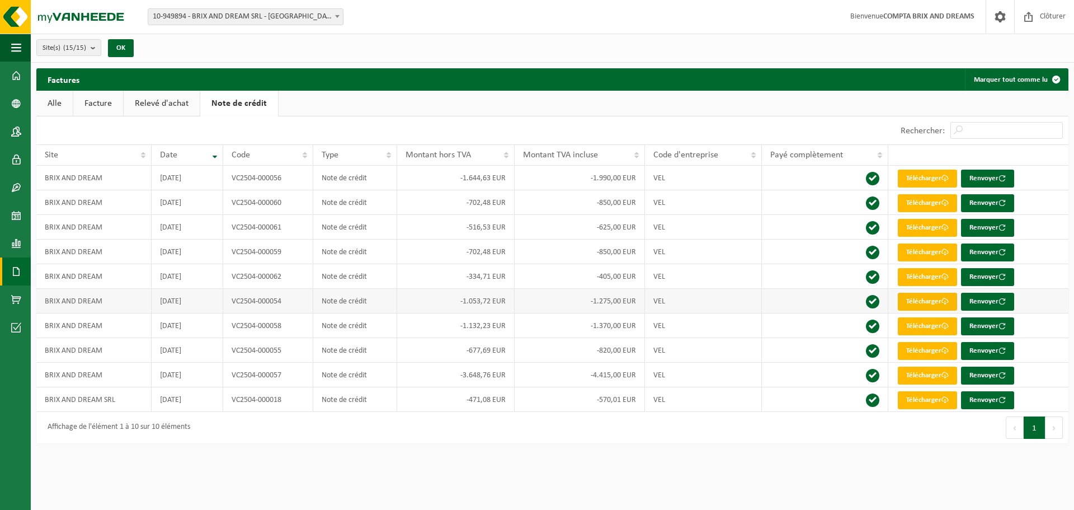
click at [929, 296] on link "Télécharger" at bounding box center [927, 302] width 59 height 18
click at [927, 274] on link "Télécharger" at bounding box center [927, 277] width 59 height 18
click at [926, 252] on link "Télécharger" at bounding box center [927, 252] width 59 height 18
click at [926, 229] on link "Télécharger" at bounding box center [927, 228] width 59 height 18
click at [917, 227] on link "Télécharger" at bounding box center [927, 228] width 59 height 18
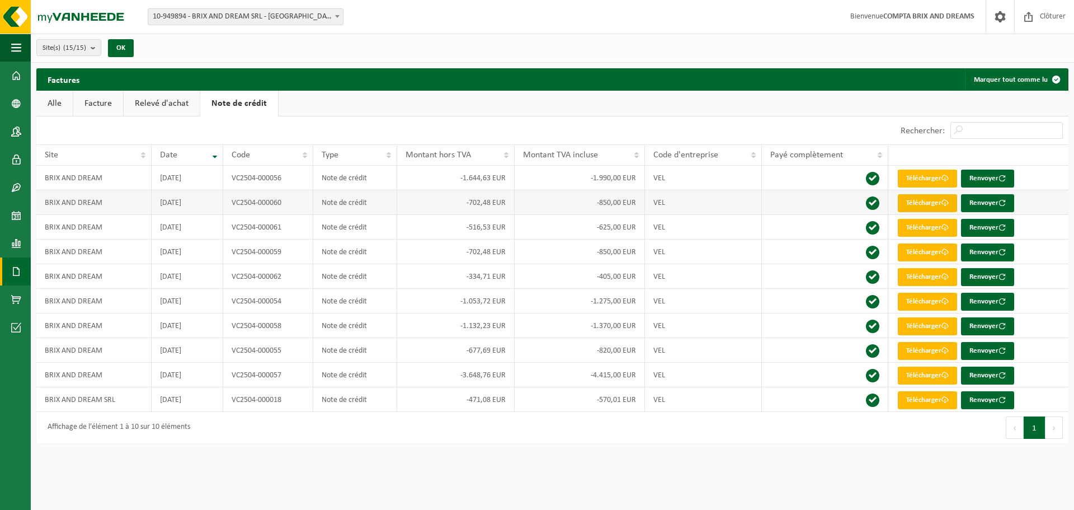
click at [917, 201] on link "Télécharger" at bounding box center [927, 203] width 59 height 18
click at [921, 177] on link "Télécharger" at bounding box center [927, 178] width 59 height 18
click at [686, 12] on div "Site: 10-949894 - BRIX AND DREAM SRL - RHODE-SAINT-GENESE 10-963160 - BRIX AND …" at bounding box center [537, 17] width 1074 height 34
click at [139, 102] on link "Relevé d'achat" at bounding box center [162, 104] width 76 height 26
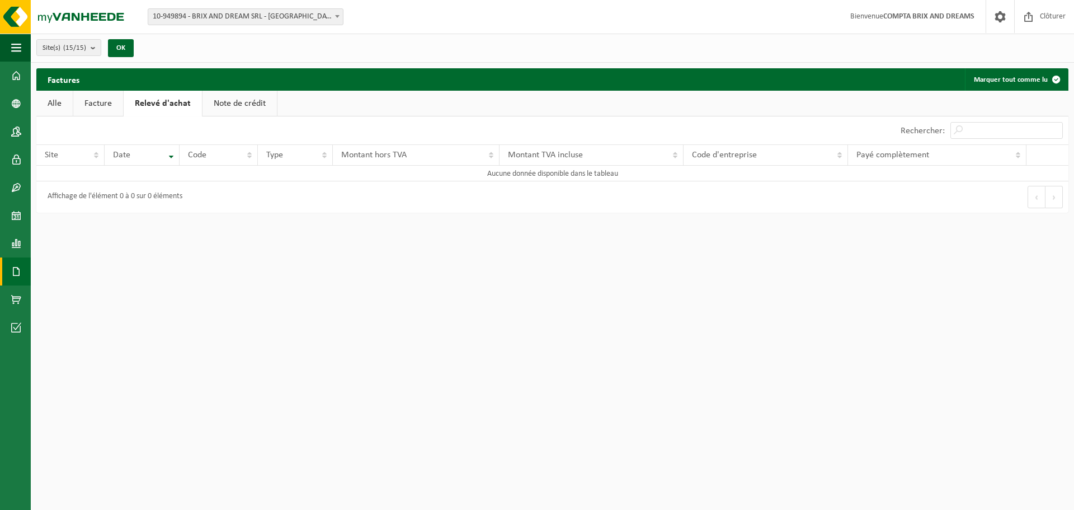
click at [107, 102] on link "Facture" at bounding box center [98, 104] width 50 height 26
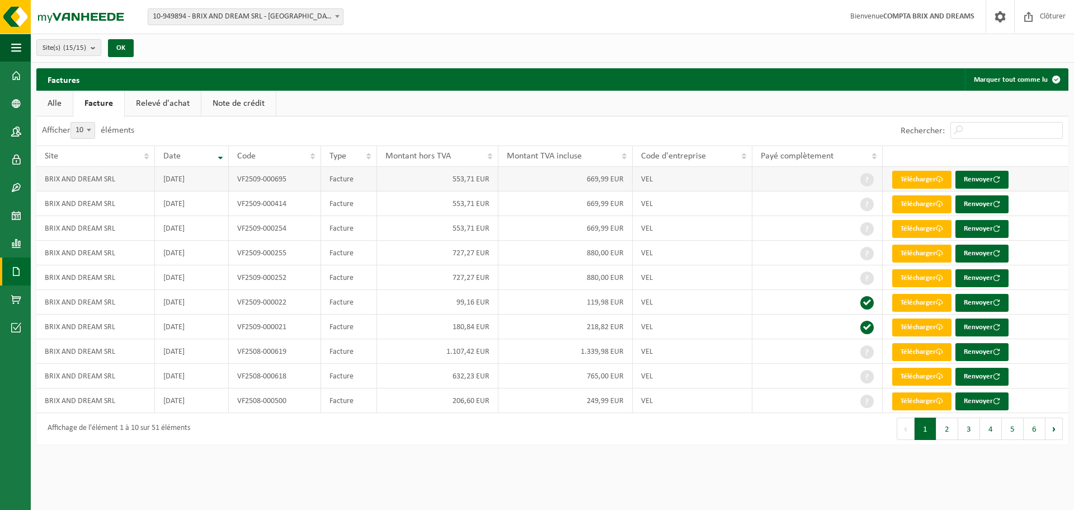
click at [867, 183] on span at bounding box center [866, 179] width 13 height 13
click at [870, 382] on td at bounding box center [817, 376] width 130 height 25
click at [944, 431] on button "2" at bounding box center [947, 428] width 22 height 22
click at [969, 430] on button "3" at bounding box center [969, 428] width 22 height 22
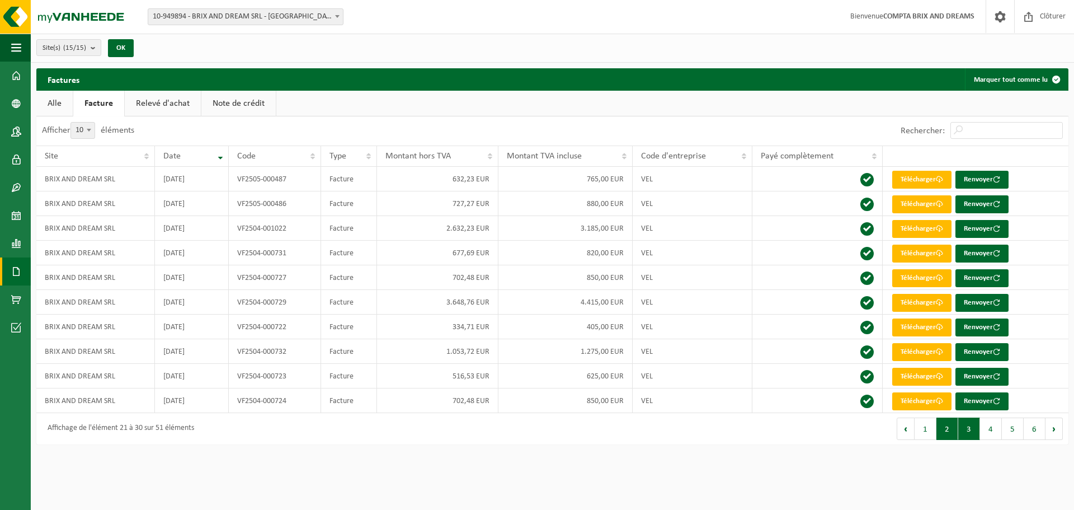
click at [948, 432] on button "2" at bounding box center [947, 428] width 22 height 22
click at [922, 433] on button "1" at bounding box center [926, 428] width 22 height 22
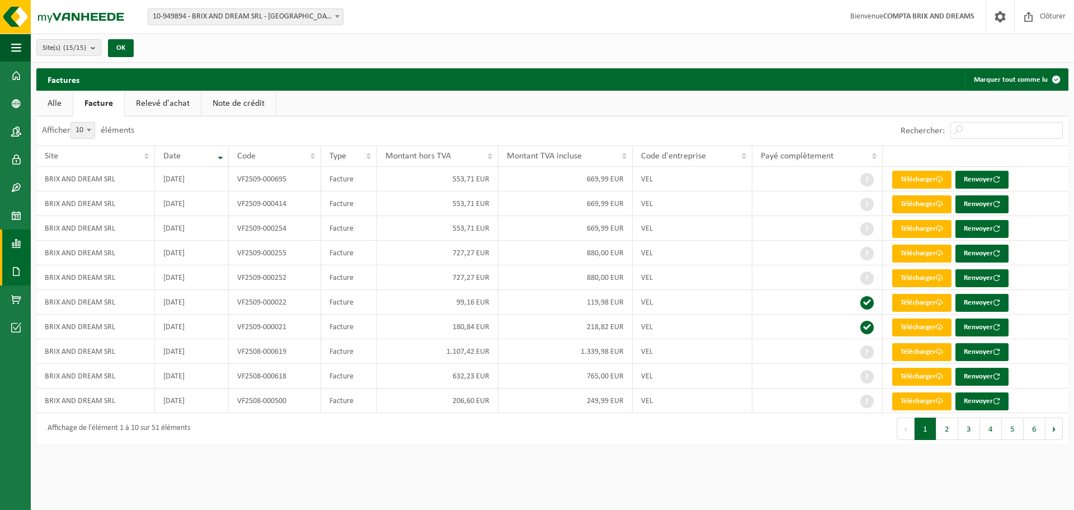
click at [20, 236] on span at bounding box center [16, 243] width 10 height 28
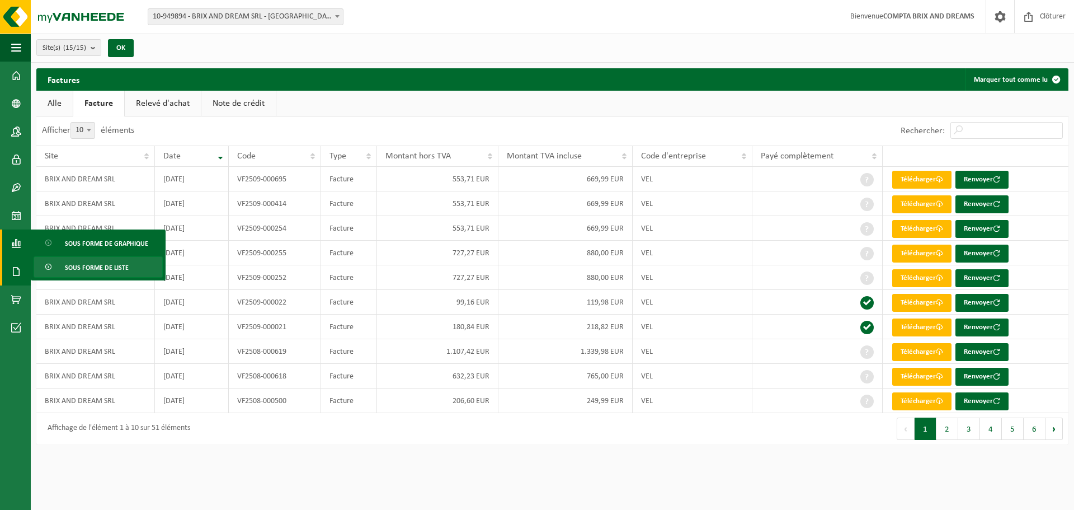
click at [112, 263] on span "Sous forme de liste" at bounding box center [97, 267] width 64 height 21
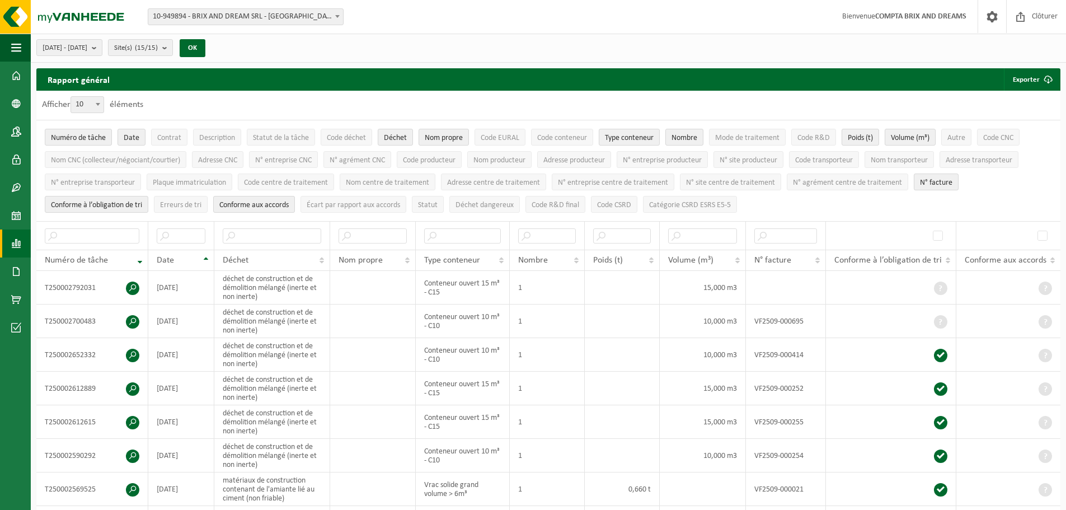
click at [10, 239] on link "Rapports" at bounding box center [15, 243] width 31 height 28
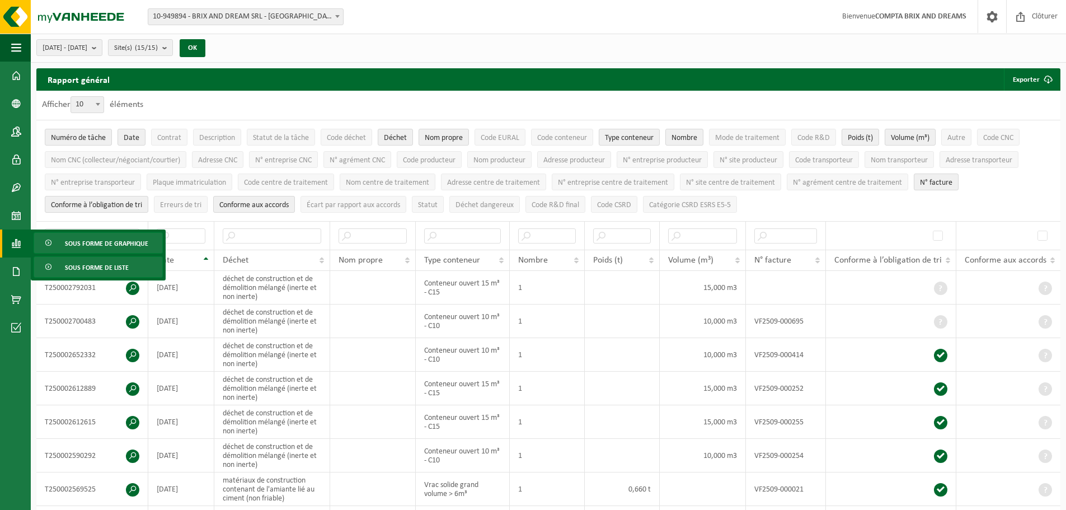
click at [122, 253] on link "Sous forme de graphique" at bounding box center [98, 242] width 129 height 21
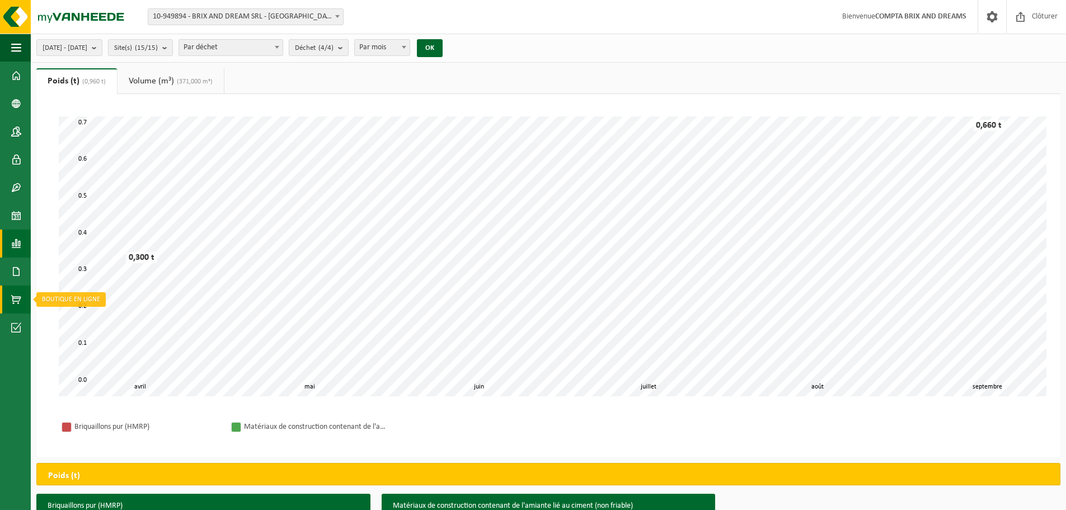
click at [22, 304] on link "Boutique en ligne" at bounding box center [15, 299] width 31 height 28
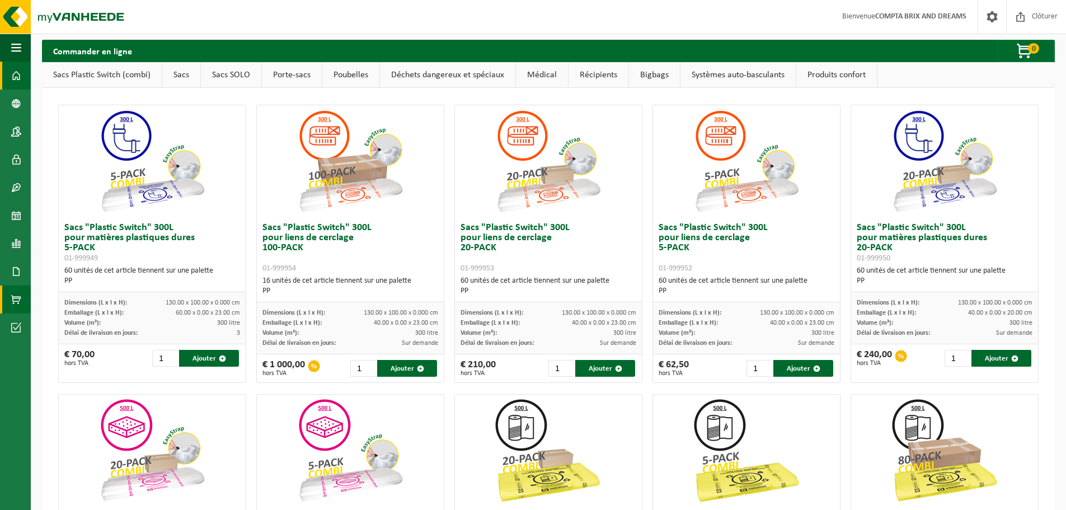
click at [8, 78] on link "Tableau de bord" at bounding box center [15, 76] width 31 height 28
click at [19, 133] on span at bounding box center [16, 131] width 10 height 28
